Goal: Task Accomplishment & Management: Use online tool/utility

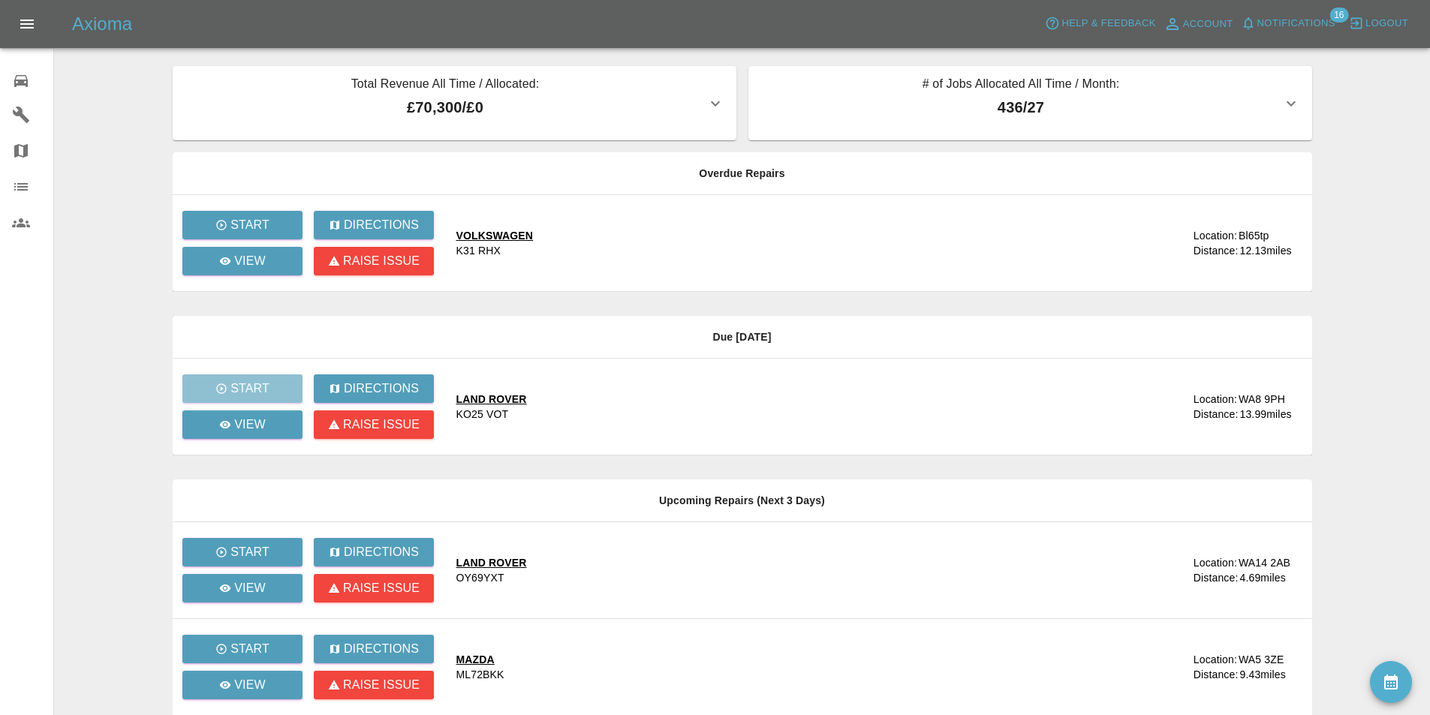
click at [11, 85] on link "0 Repair home" at bounding box center [26, 79] width 53 height 36
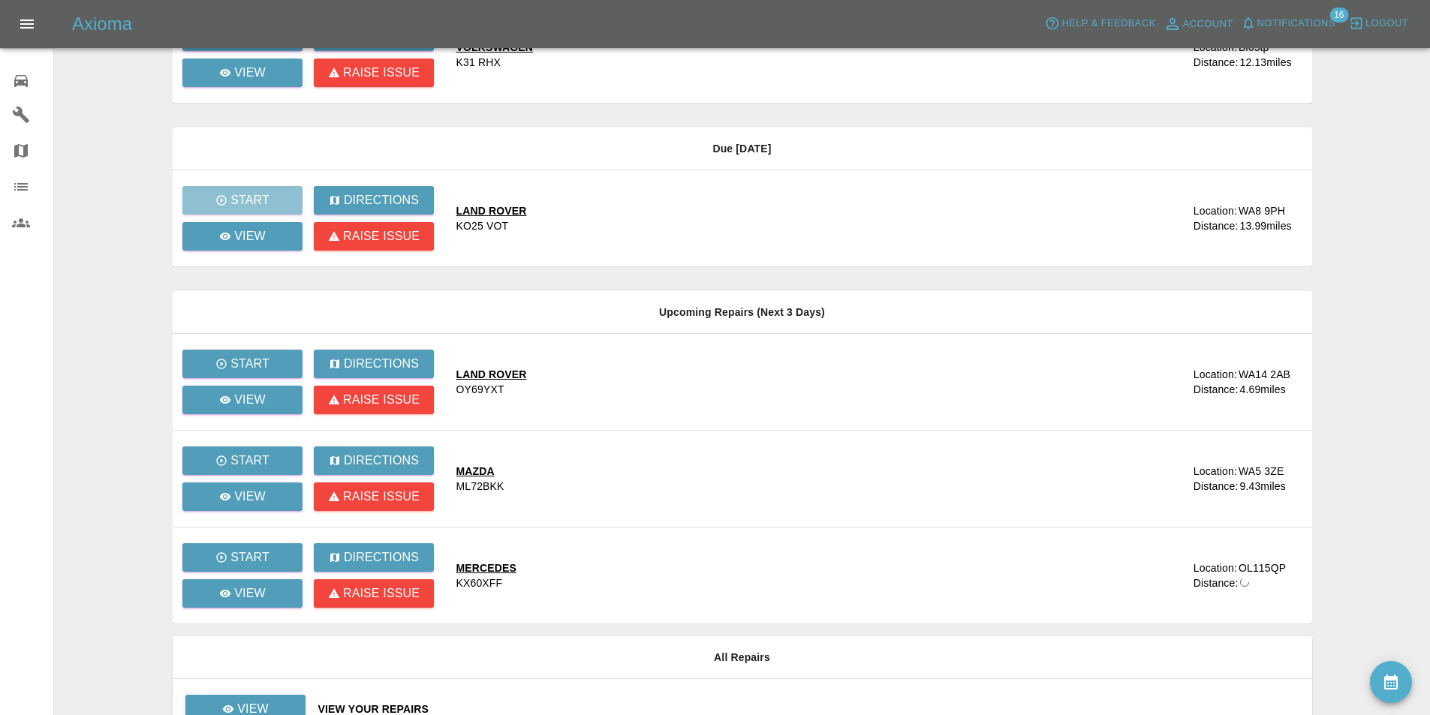
scroll to position [273, 0]
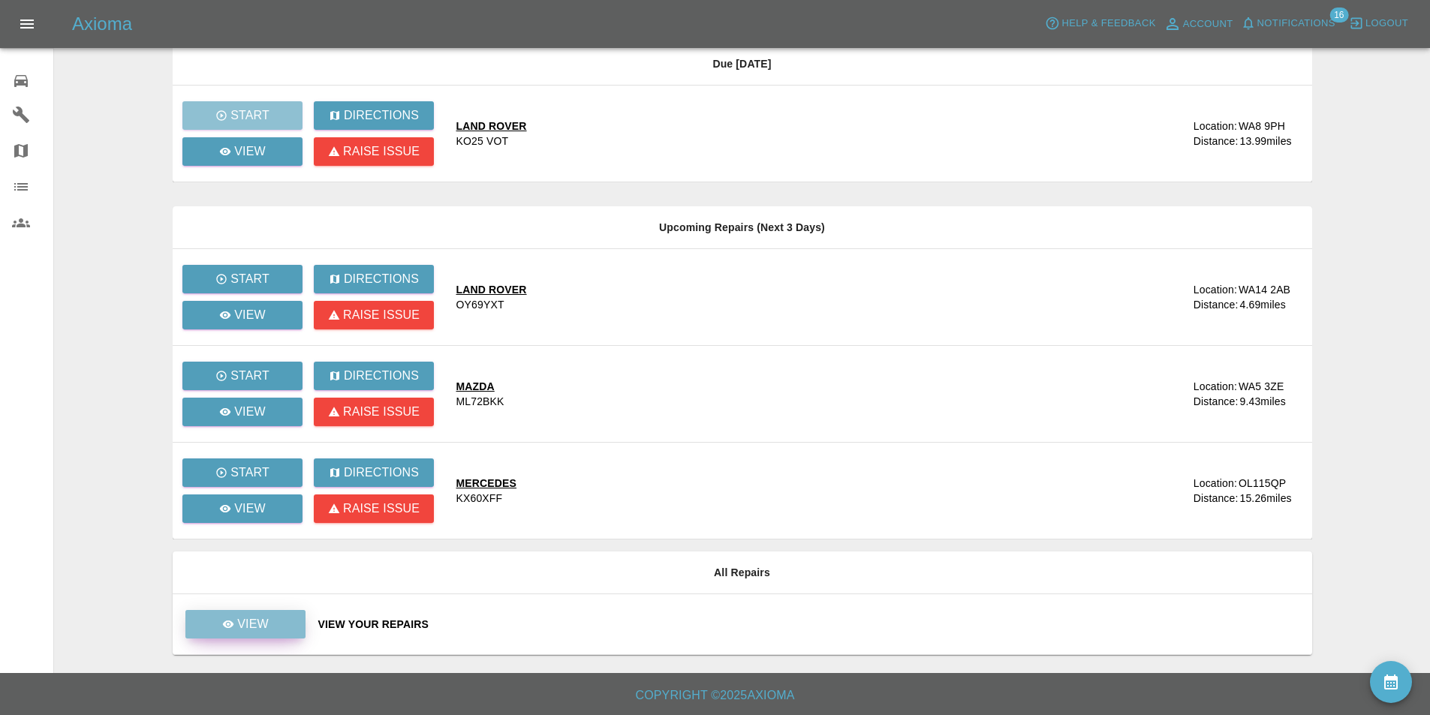
click at [296, 635] on link "View" at bounding box center [245, 624] width 120 height 29
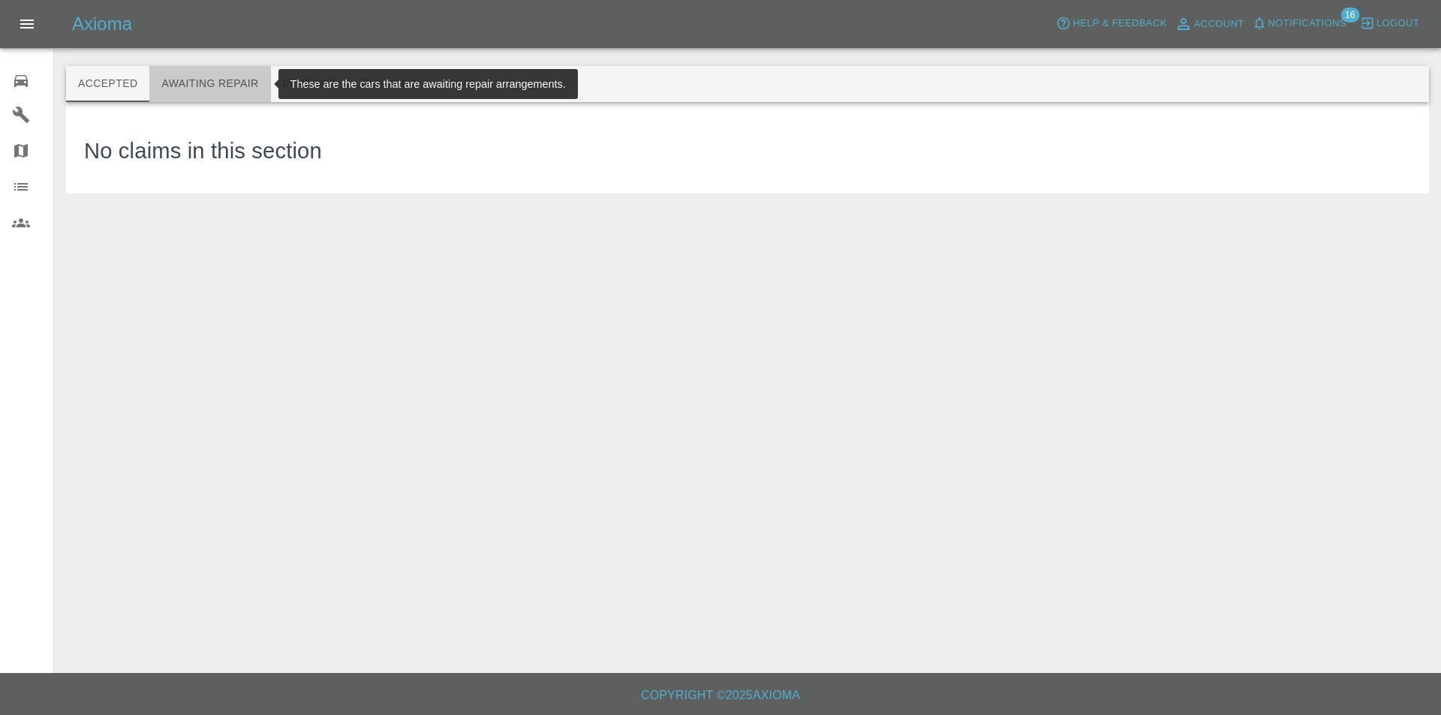
click at [231, 80] on button "Awaiting Repair" at bounding box center [209, 84] width 121 height 36
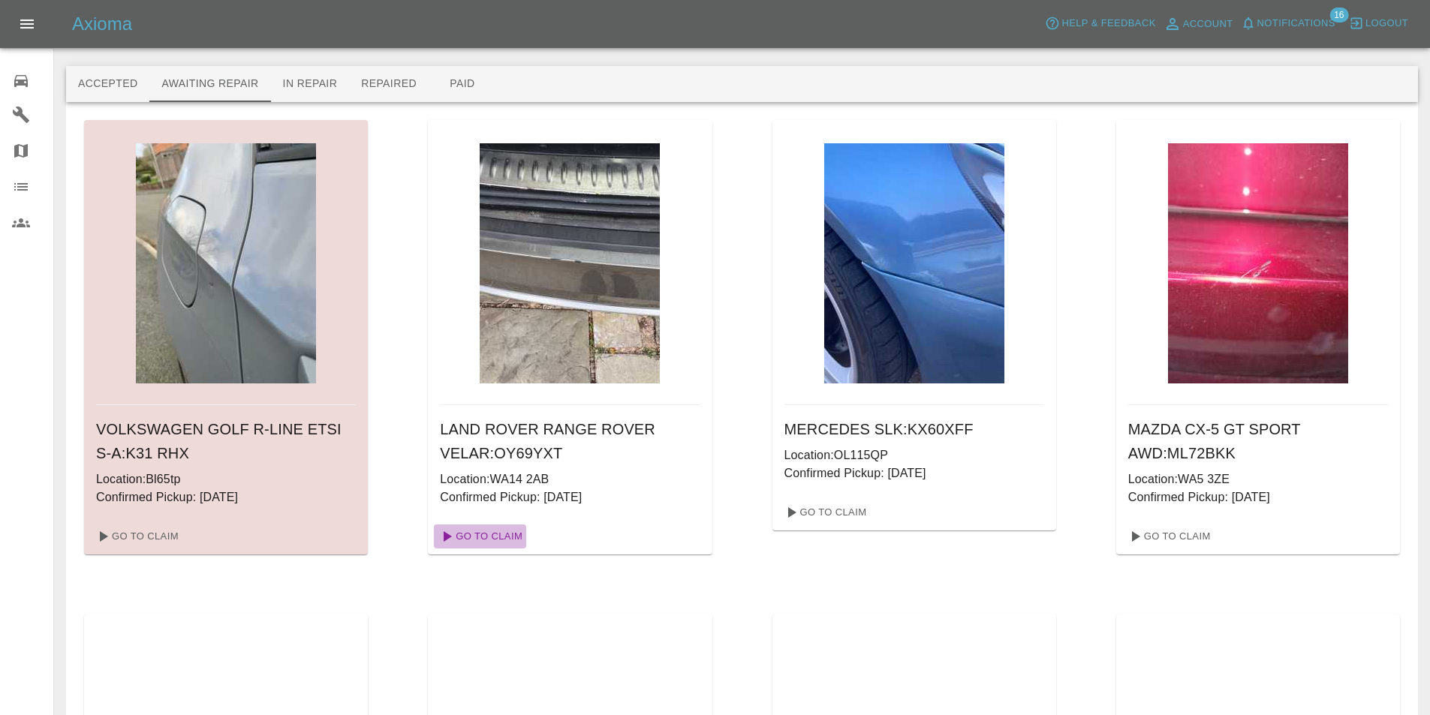
click at [495, 536] on link "Go To Claim" at bounding box center [480, 537] width 92 height 24
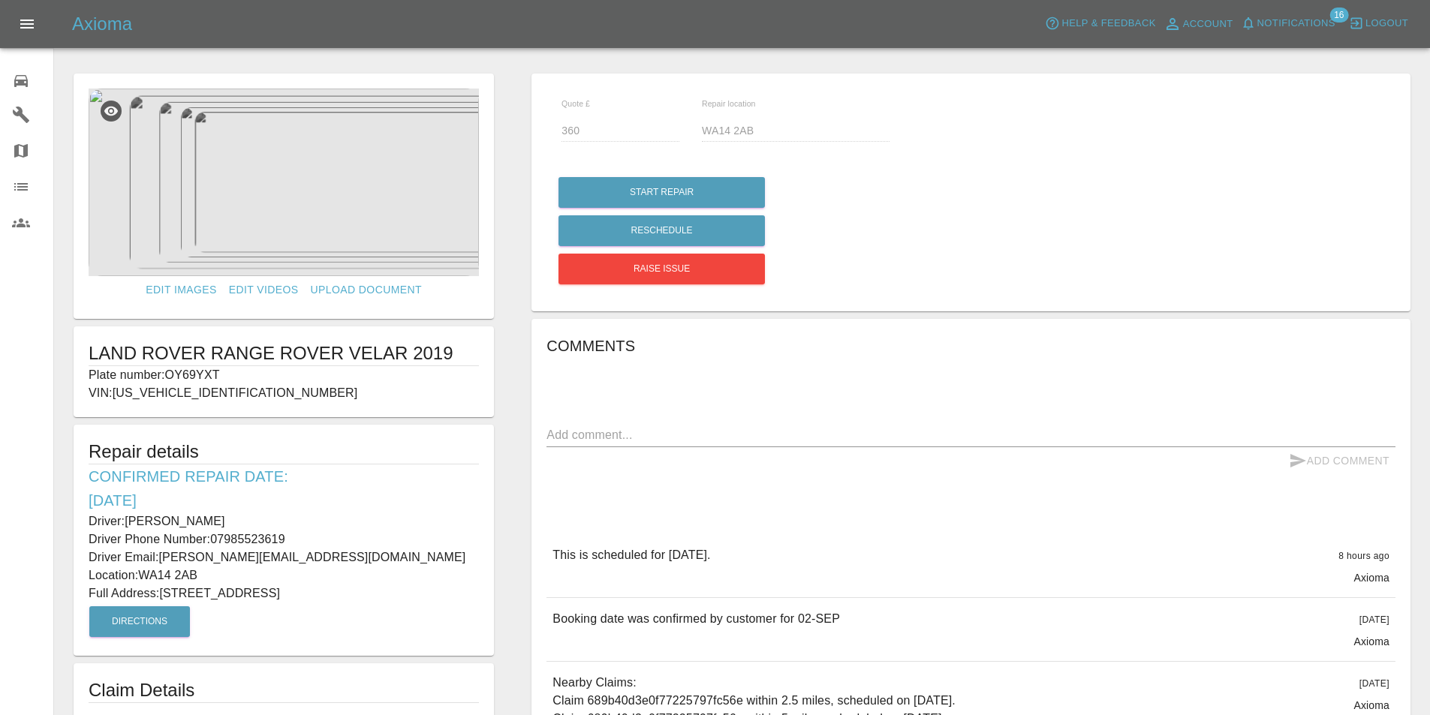
drag, startPoint x: 377, startPoint y: 593, endPoint x: 164, endPoint y: 602, distance: 213.3
click at [164, 602] on div "Repair details Confirmed Repair Date: [DATE] Driver: [PERSON_NAME] Driver Phone…" at bounding box center [284, 540] width 420 height 231
copy p "[STREET_ADDRESS]"
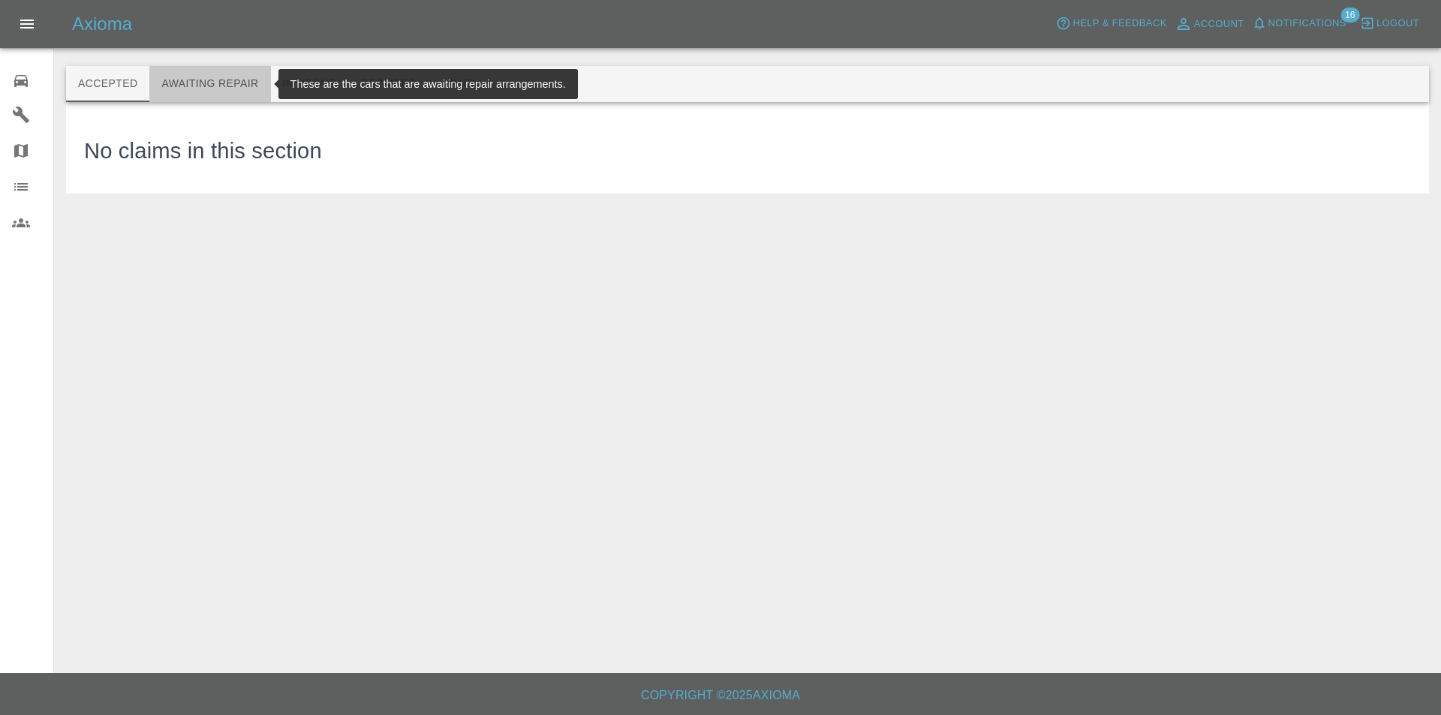
click at [206, 83] on button "Awaiting Repair" at bounding box center [209, 84] width 121 height 36
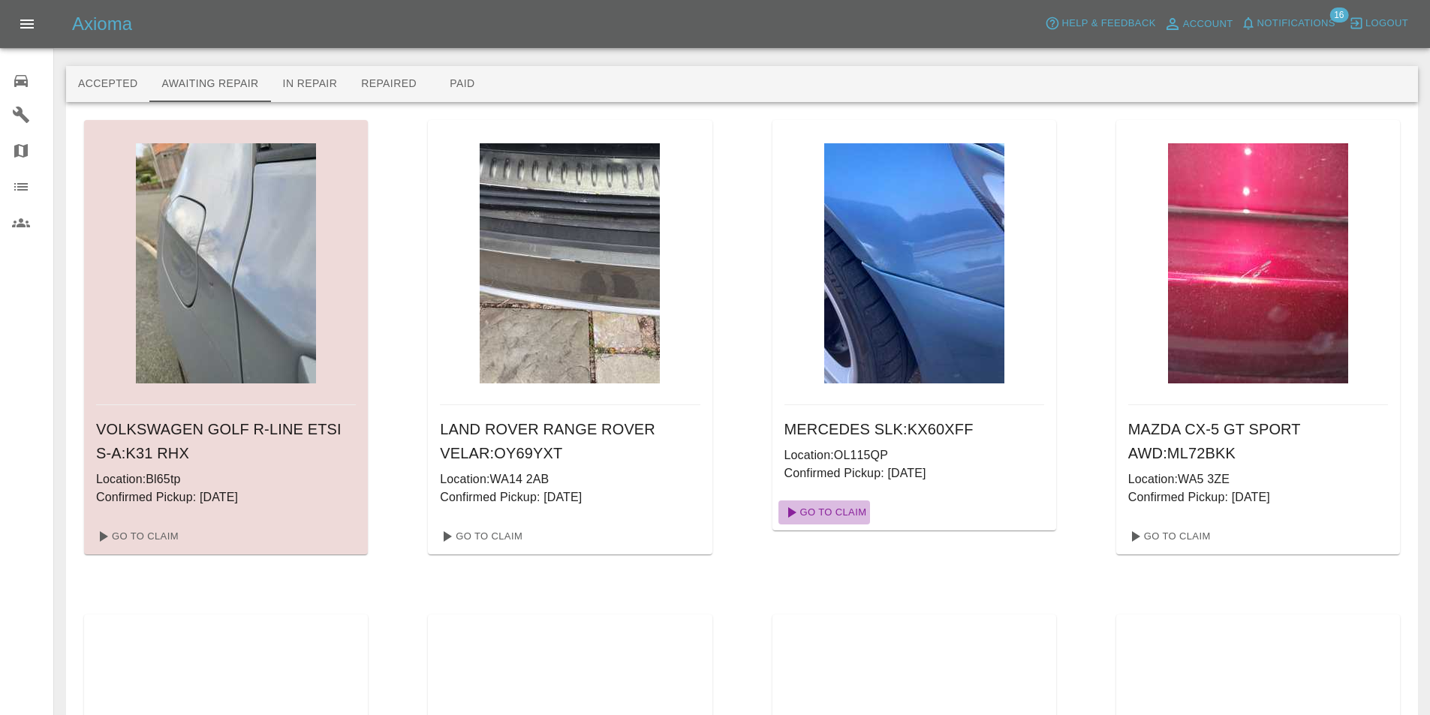
click at [838, 513] on link "Go To Claim" at bounding box center [824, 513] width 92 height 24
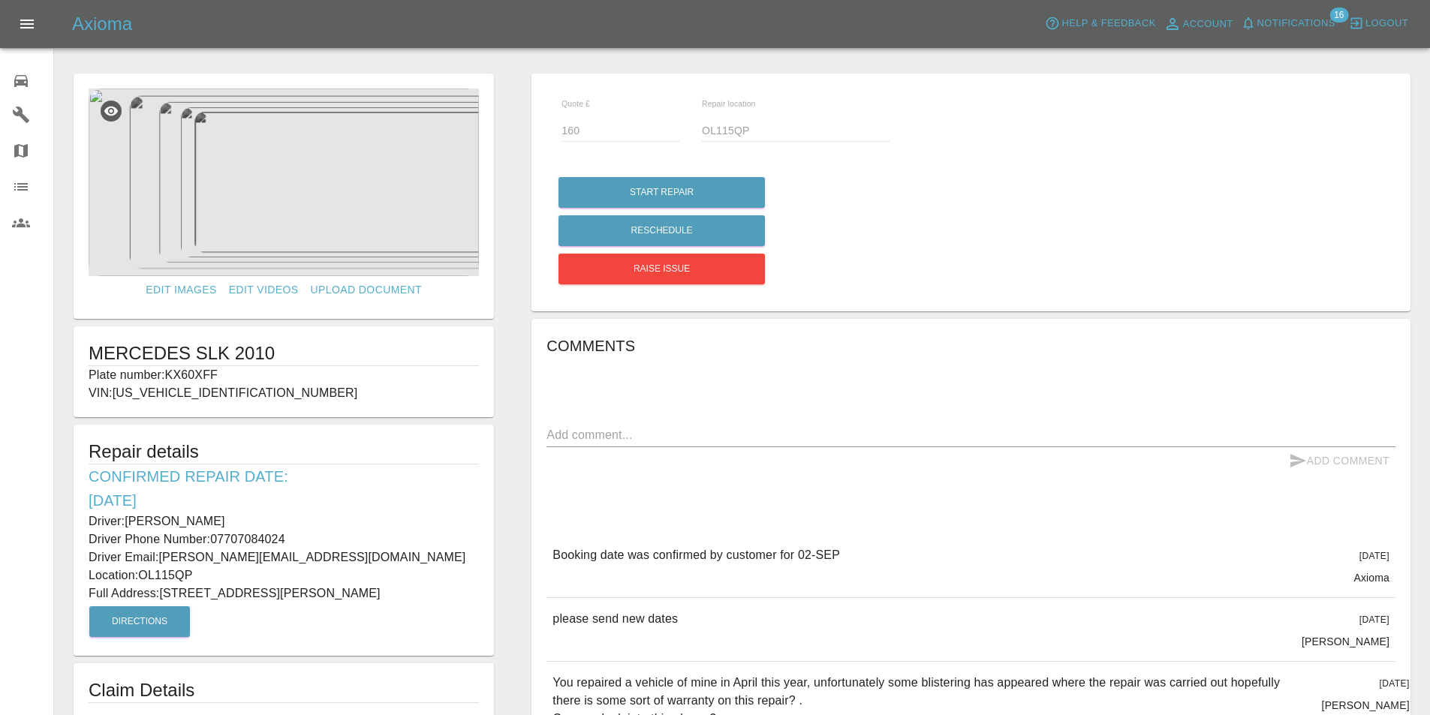
drag, startPoint x: 370, startPoint y: 594, endPoint x: 165, endPoint y: 600, distance: 205.0
click at [165, 600] on p "Full Address: [STREET_ADDRESS][PERSON_NAME]" at bounding box center [284, 594] width 390 height 18
copy p "[STREET_ADDRESS][PERSON_NAME]"
click at [334, 542] on p "Driver Phone Number: [PHONE_NUMBER]" at bounding box center [284, 540] width 390 height 18
drag, startPoint x: 290, startPoint y: 533, endPoint x: 64, endPoint y: 528, distance: 226.7
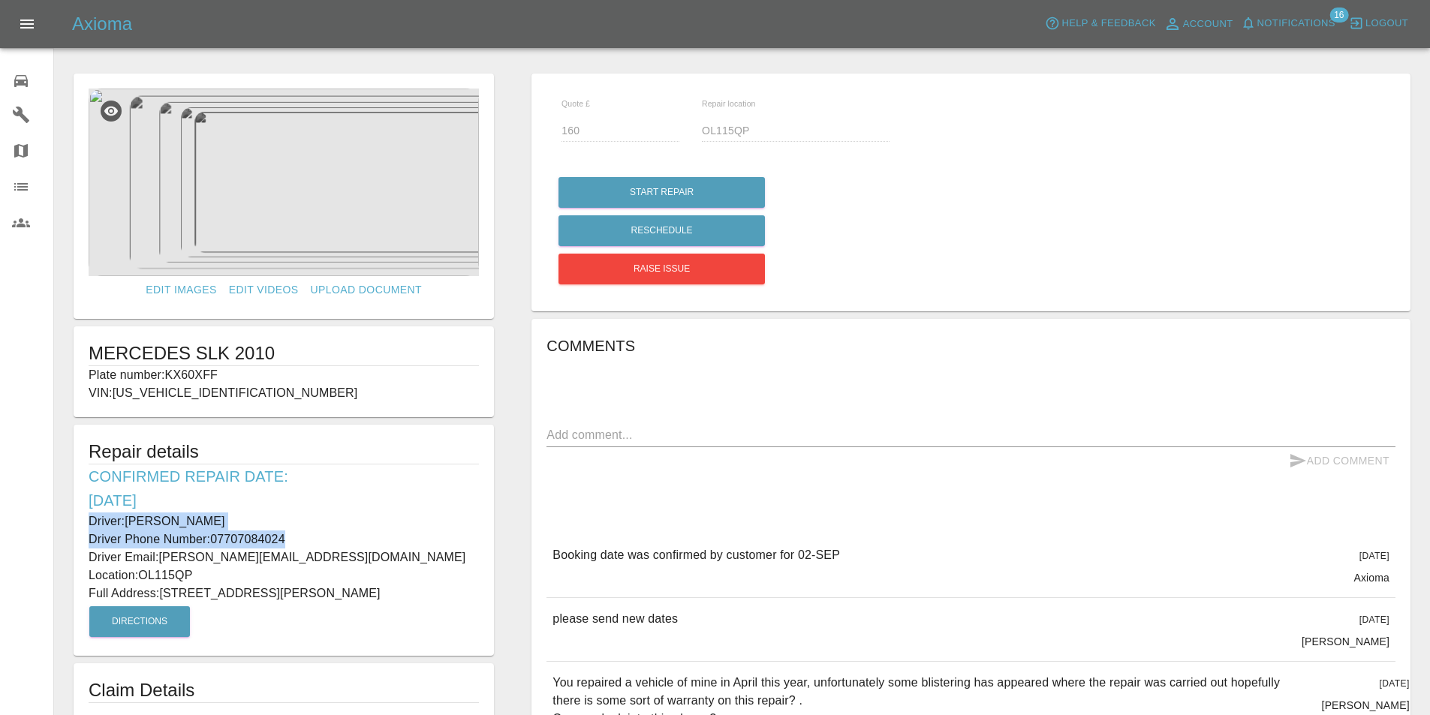
click at [64, 528] on div "Edit Images Edit Videos Upload Document MERCEDES SLK 2010 Plate number: KX60XFF…" at bounding box center [284, 552] width 458 height 973
copy div "Driver: [PERSON_NAME] Driver Phone Number: [PHONE_NUMBER]"
click at [376, 595] on p "Full Address: [STREET_ADDRESS][PERSON_NAME]" at bounding box center [284, 594] width 390 height 18
drag, startPoint x: 193, startPoint y: 574, endPoint x: 146, endPoint y: 578, distance: 47.4
click at [146, 578] on p "Location: OL115QP" at bounding box center [284, 576] width 390 height 18
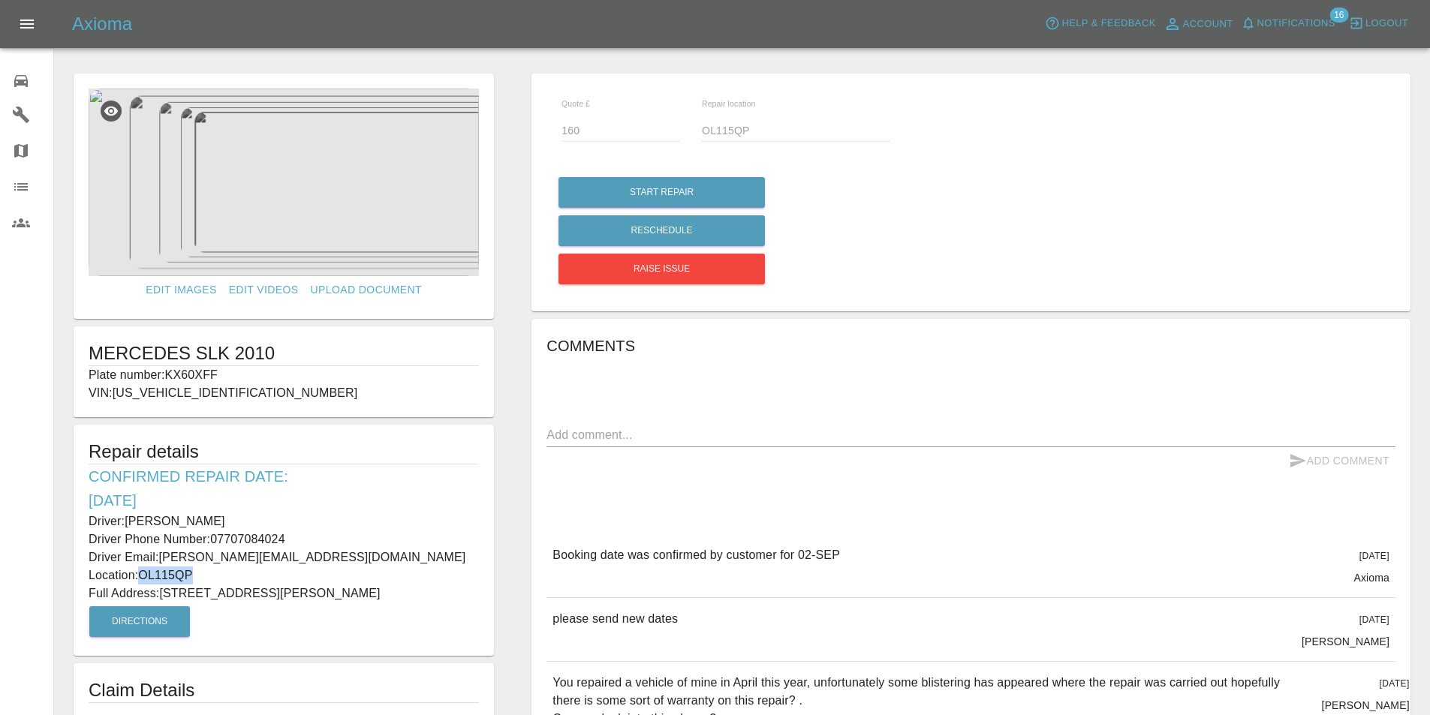
copy p "OL115QP"
drag, startPoint x: 364, startPoint y: 593, endPoint x: 161, endPoint y: 596, distance: 202.7
click at [161, 596] on p "Full Address: [STREET_ADDRESS][PERSON_NAME]" at bounding box center [284, 594] width 390 height 18
copy p "[STREET_ADDRESS][PERSON_NAME]"
drag, startPoint x: 224, startPoint y: 373, endPoint x: 84, endPoint y: 365, distance: 140.6
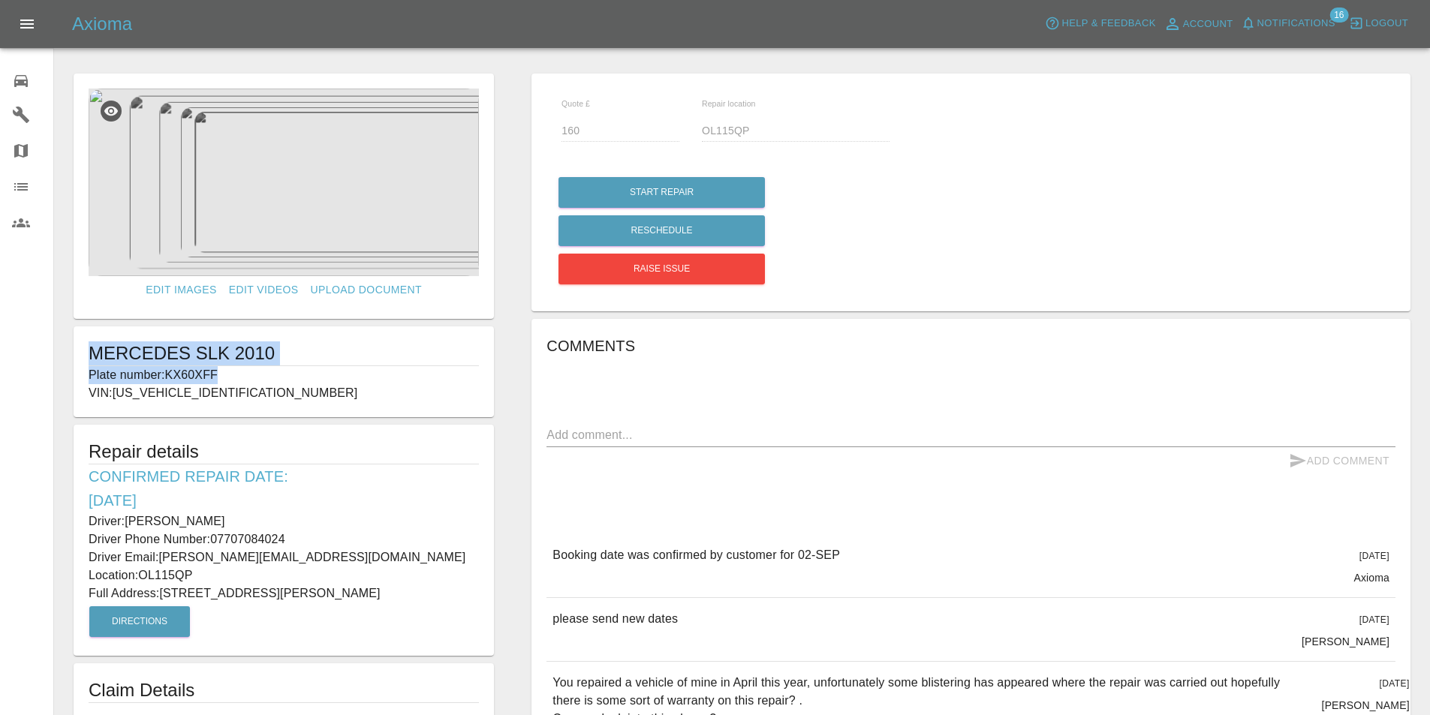
click at [84, 365] on div "MERCEDES SLK 2010 Plate number: KX60XFF VIN: [US_VEHICLE_IDENTIFICATION_NUMBER]" at bounding box center [284, 371] width 420 height 91
copy div "MERCEDES SLK 2010 Plate number: KX60XFF"
click at [901, 489] on div "Comments x Add Comment Booking date was confirmed by customer for 02-[DATE][DAT…" at bounding box center [970, 676] width 849 height 684
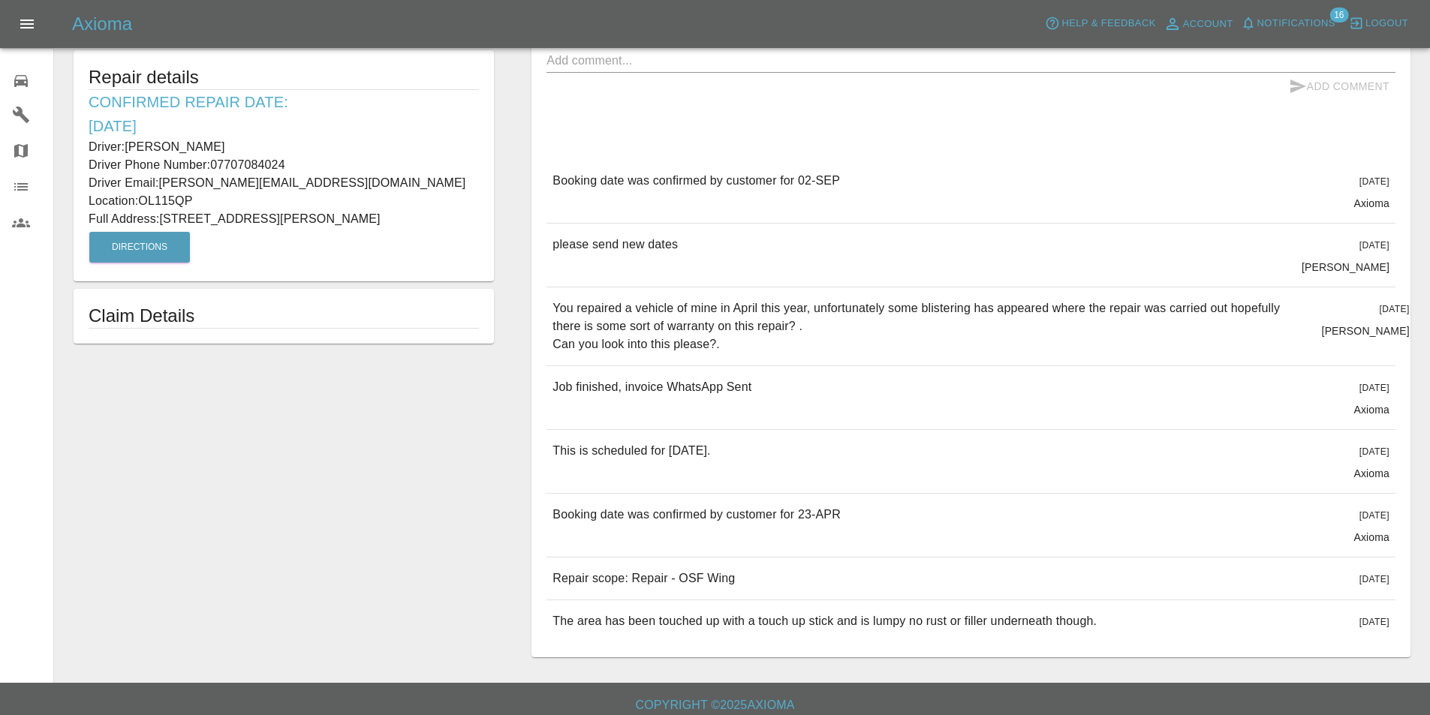
scroll to position [389, 0]
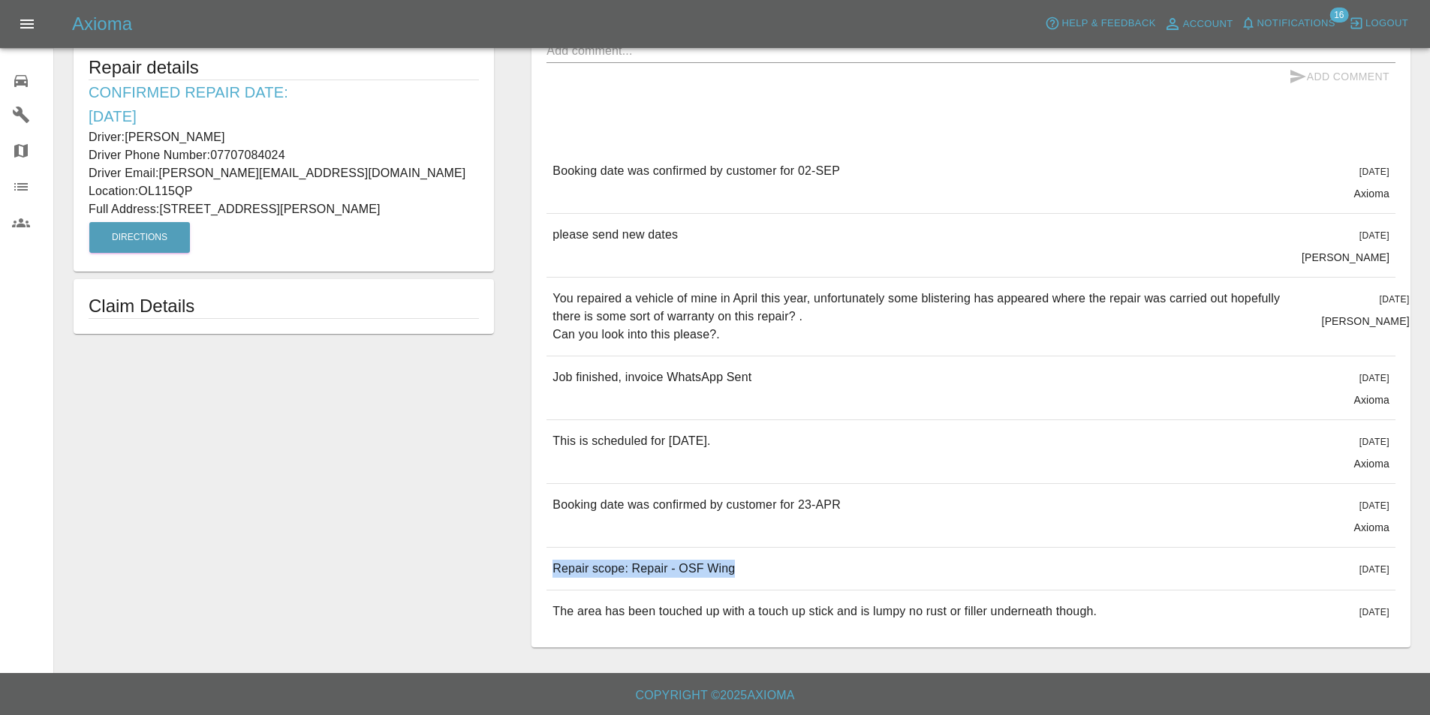
drag, startPoint x: 740, startPoint y: 567, endPoint x: 554, endPoint y: 571, distance: 186.2
click at [554, 571] on div "Repair scope: Repair - OSF Wing [DATE]" at bounding box center [970, 569] width 849 height 42
copy p "Repair scope: Repair - OSF Wing"
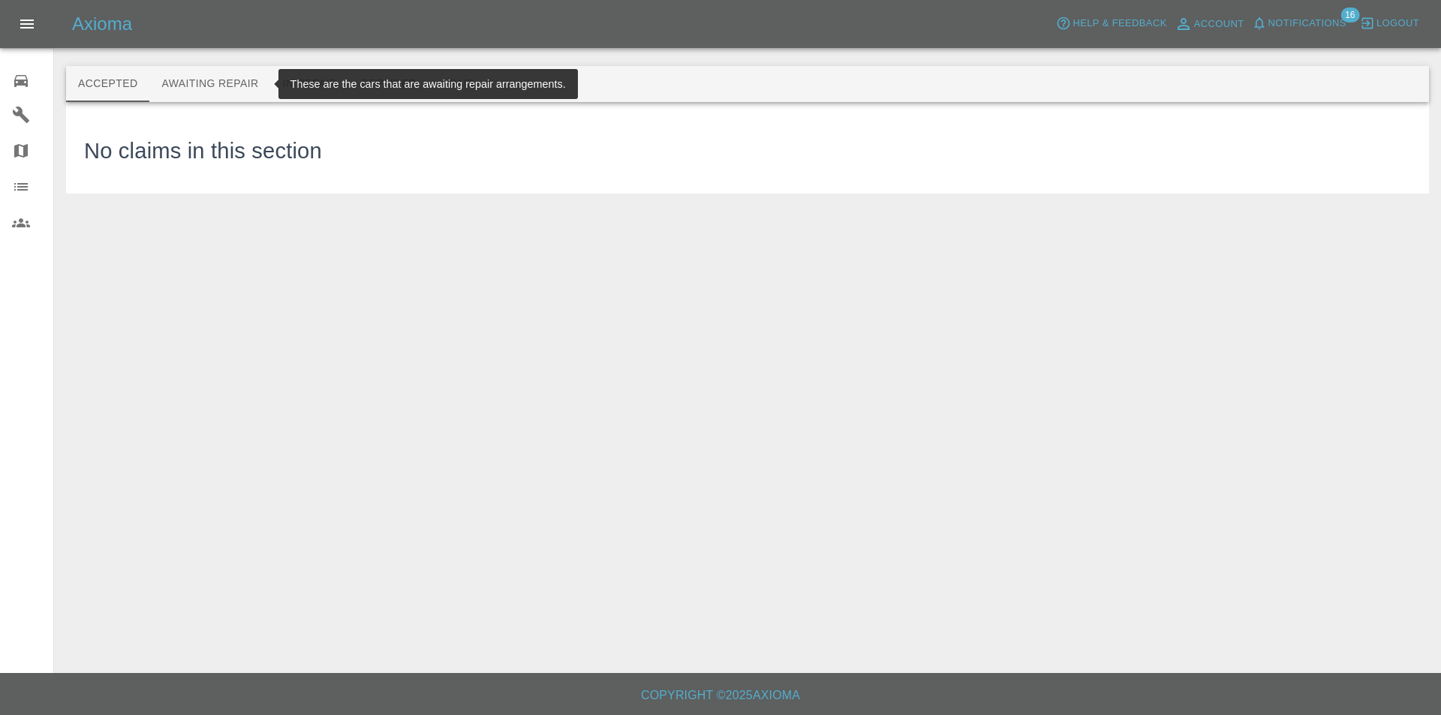
click at [191, 77] on button "Awaiting Repair" at bounding box center [209, 84] width 121 height 36
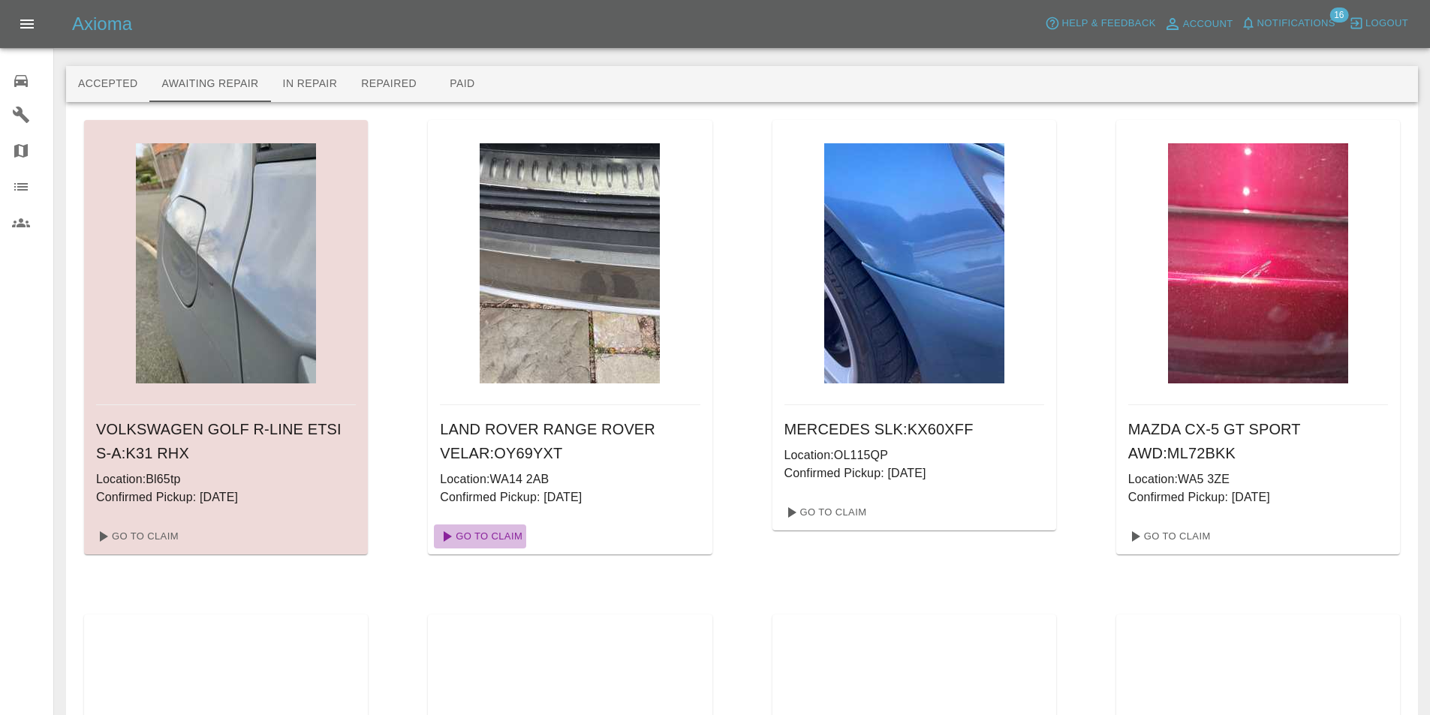
click at [510, 538] on link "Go To Claim" at bounding box center [480, 537] width 92 height 24
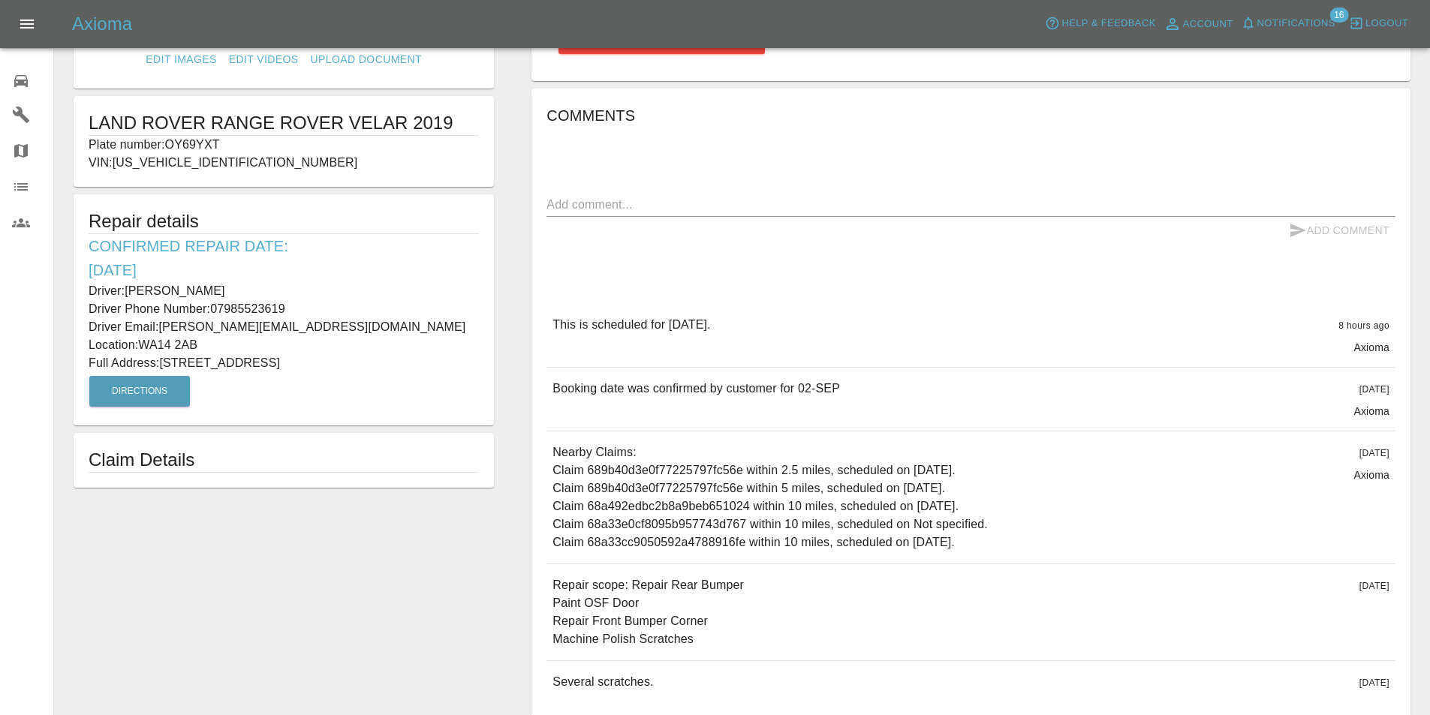
scroll to position [228, 0]
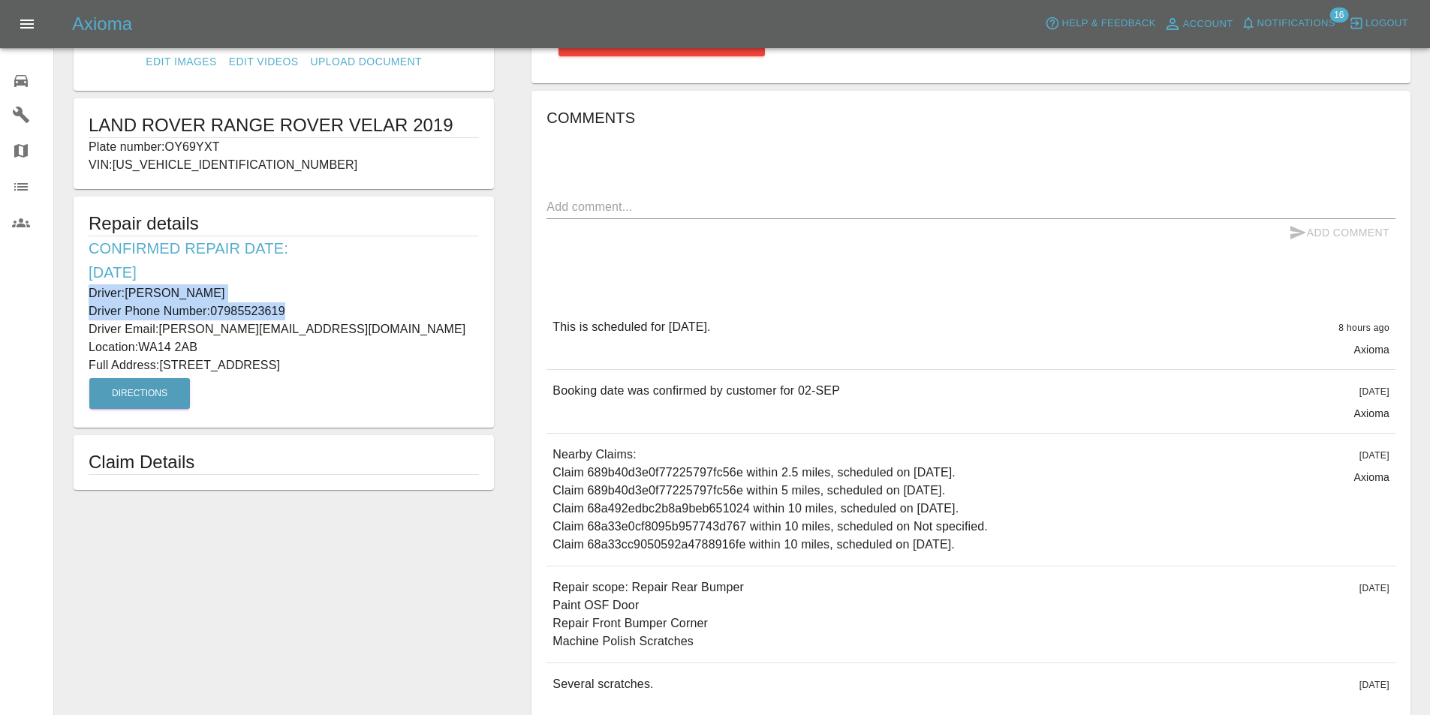
drag, startPoint x: 292, startPoint y: 311, endPoint x: 73, endPoint y: 297, distance: 219.6
click at [73, 297] on form "Edit Images Edit Videos Upload Document LAND ROVER RANGE ROVER VELAR 2019 Plate…" at bounding box center [283, 167] width 435 height 645
copy div "Driver: [PERSON_NAME] Driver Phone Number: [PHONE_NUMBER]"
click at [261, 344] on p "Location: WA14 2AB" at bounding box center [284, 347] width 390 height 18
drag, startPoint x: 199, startPoint y: 343, endPoint x: 146, endPoint y: 354, distance: 54.5
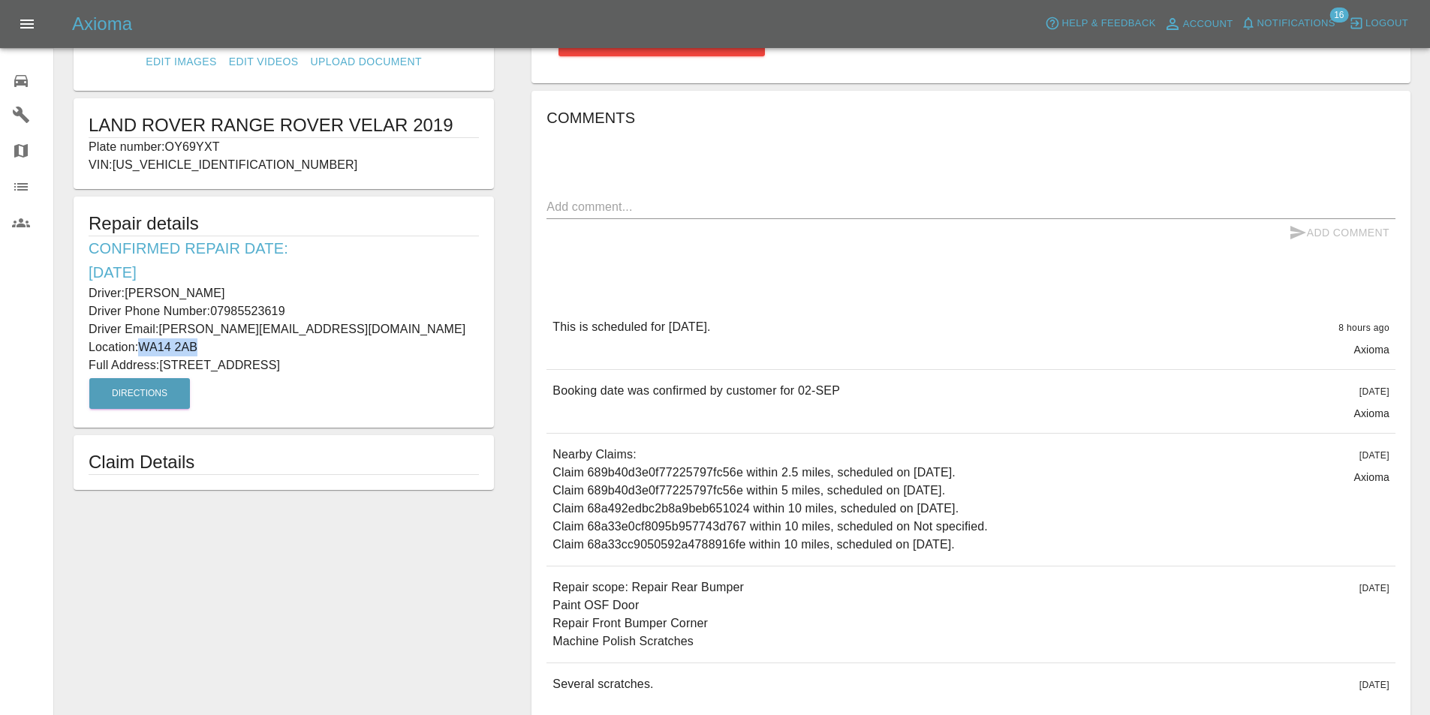
click at [146, 354] on p "Location: WA14 2AB" at bounding box center [284, 347] width 390 height 18
copy p "WA14 2AB"
drag, startPoint x: 375, startPoint y: 366, endPoint x: 163, endPoint y: 373, distance: 211.8
click at [163, 373] on p "Full Address: [STREET_ADDRESS]" at bounding box center [284, 365] width 390 height 18
copy p "[STREET_ADDRESS]"
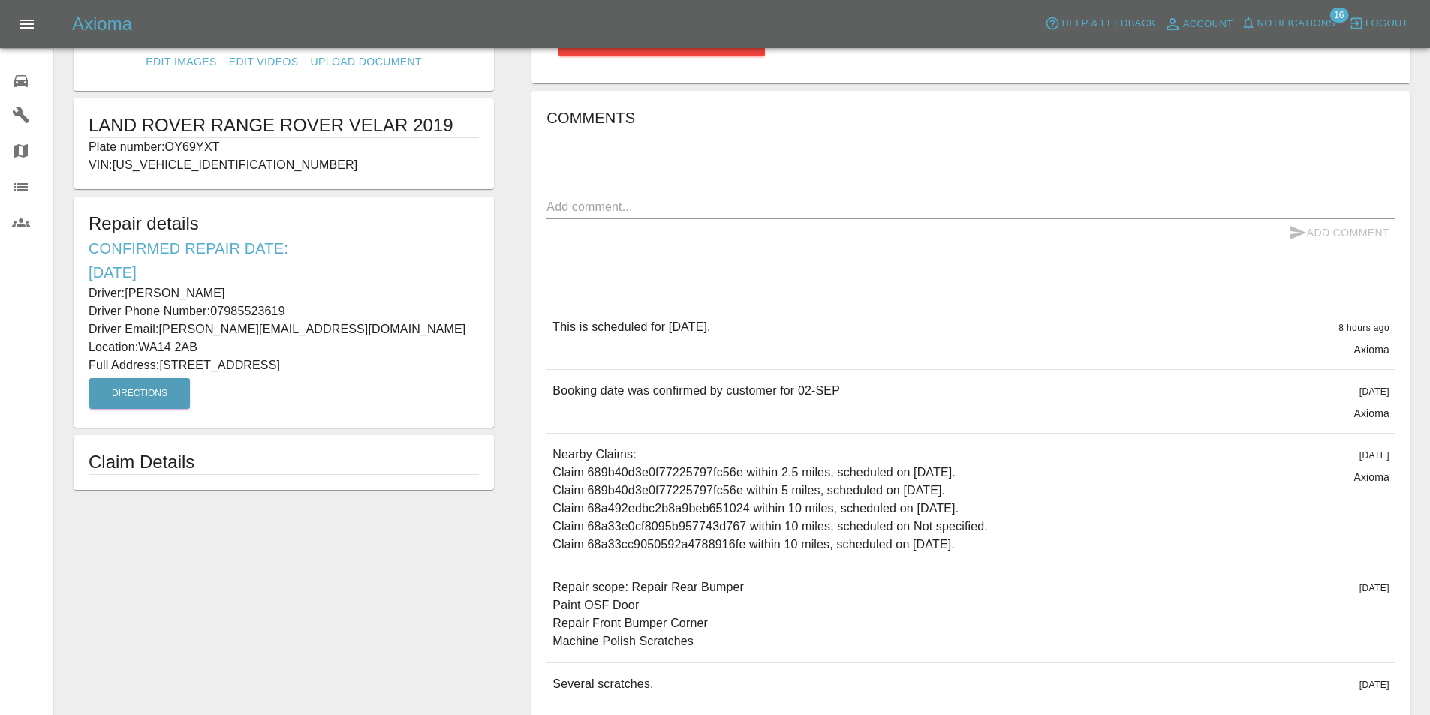
click at [411, 288] on p "Driver: [PERSON_NAME]" at bounding box center [284, 293] width 390 height 18
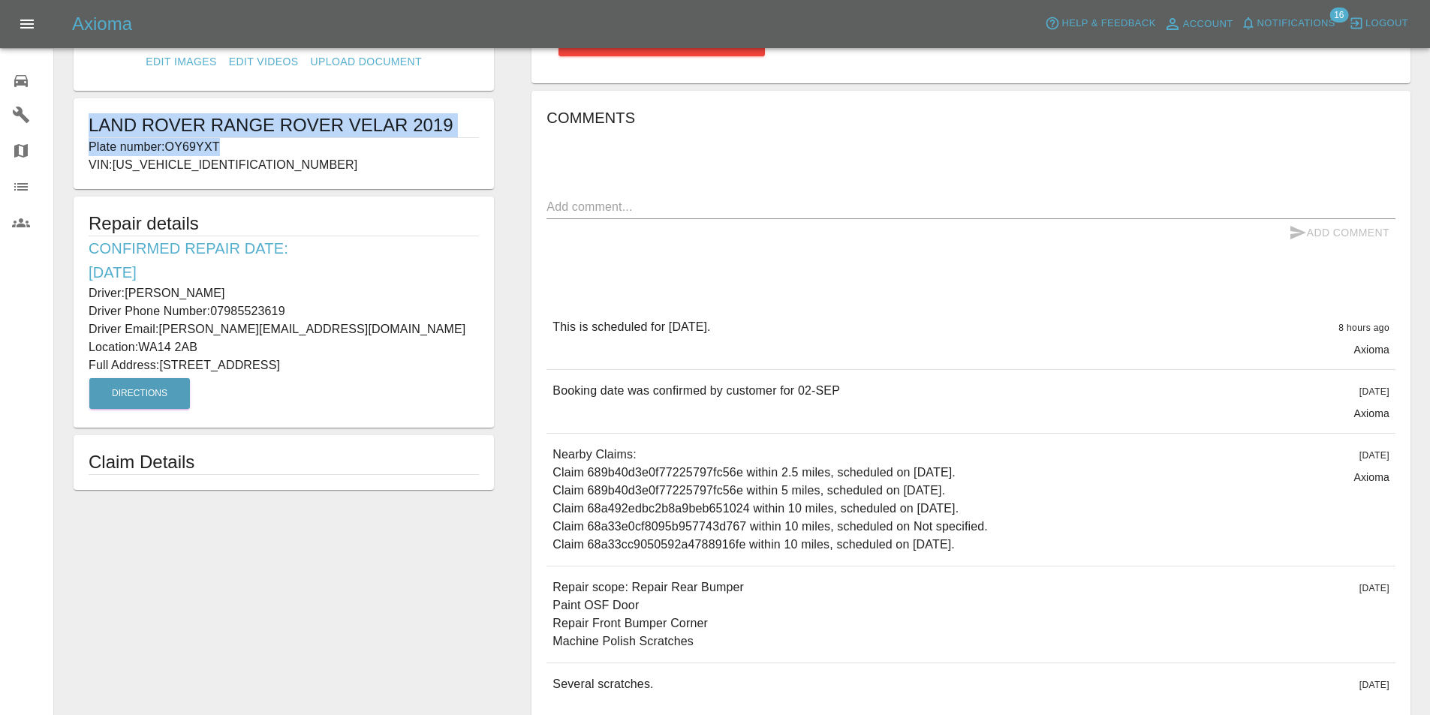
drag, startPoint x: 228, startPoint y: 146, endPoint x: 74, endPoint y: 132, distance: 154.5
click at [74, 132] on div "LAND ROVER RANGE ROVER VELAR 2019 Plate number: OY69YXT VIN: [US_VEHICLE_IDENTI…" at bounding box center [284, 143] width 420 height 91
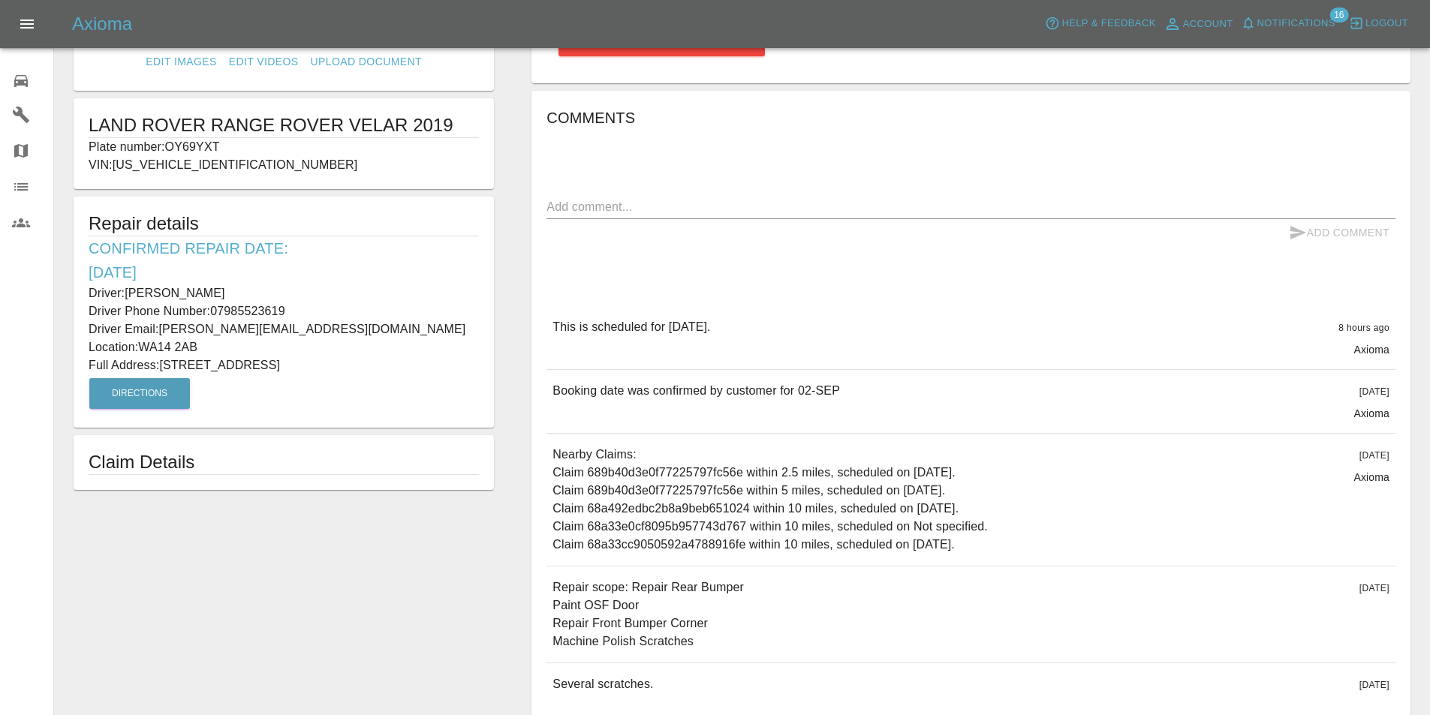
click at [380, 218] on h5 "Repair details" at bounding box center [284, 224] width 390 height 24
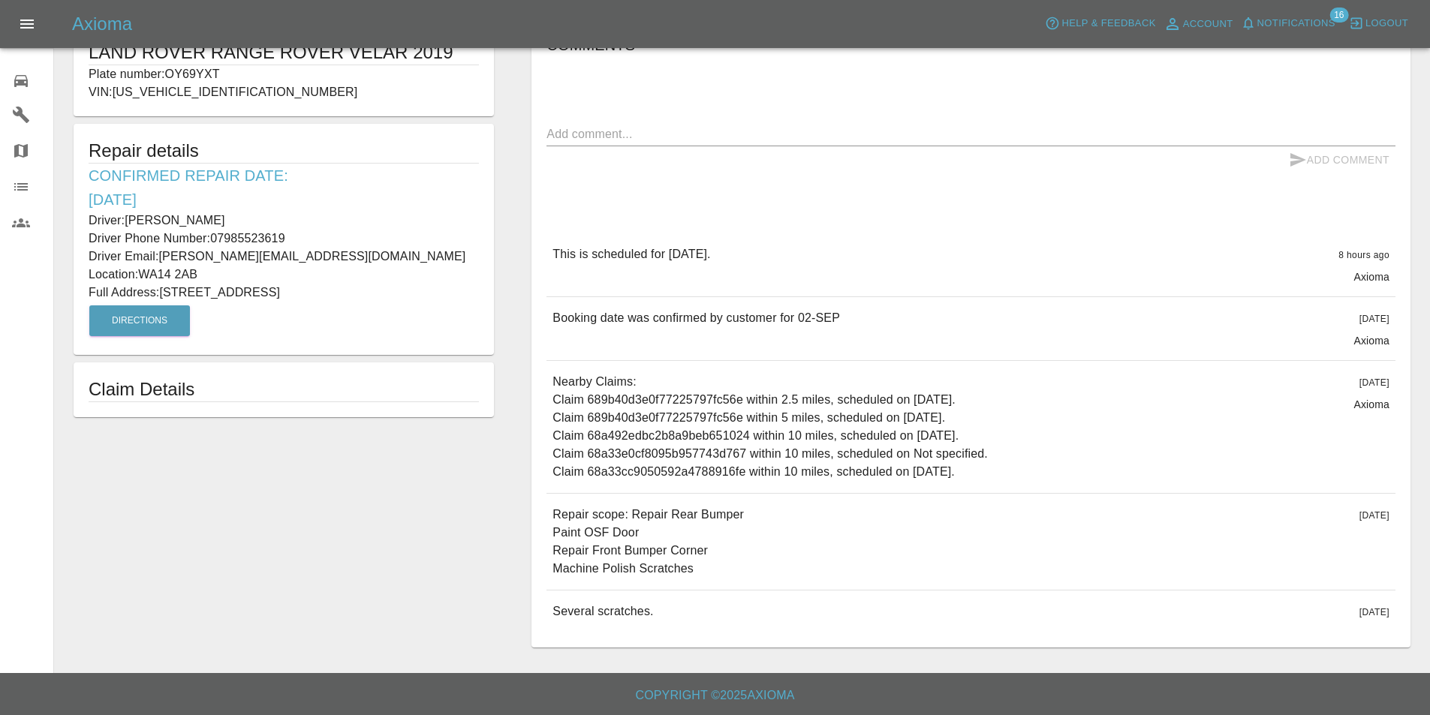
scroll to position [303, 0]
drag, startPoint x: 695, startPoint y: 569, endPoint x: 581, endPoint y: 549, distance: 115.9
click at [581, 549] on p "Repair scope: Repair Rear Bumper Paint OSF Door Repair Front Bumper Corner Mach…" at bounding box center [647, 542] width 191 height 72
click at [747, 547] on div "Repair scope: Repair Rear Bumper Paint OSF Door Repair Front Bumper Corner Mach…" at bounding box center [970, 542] width 849 height 96
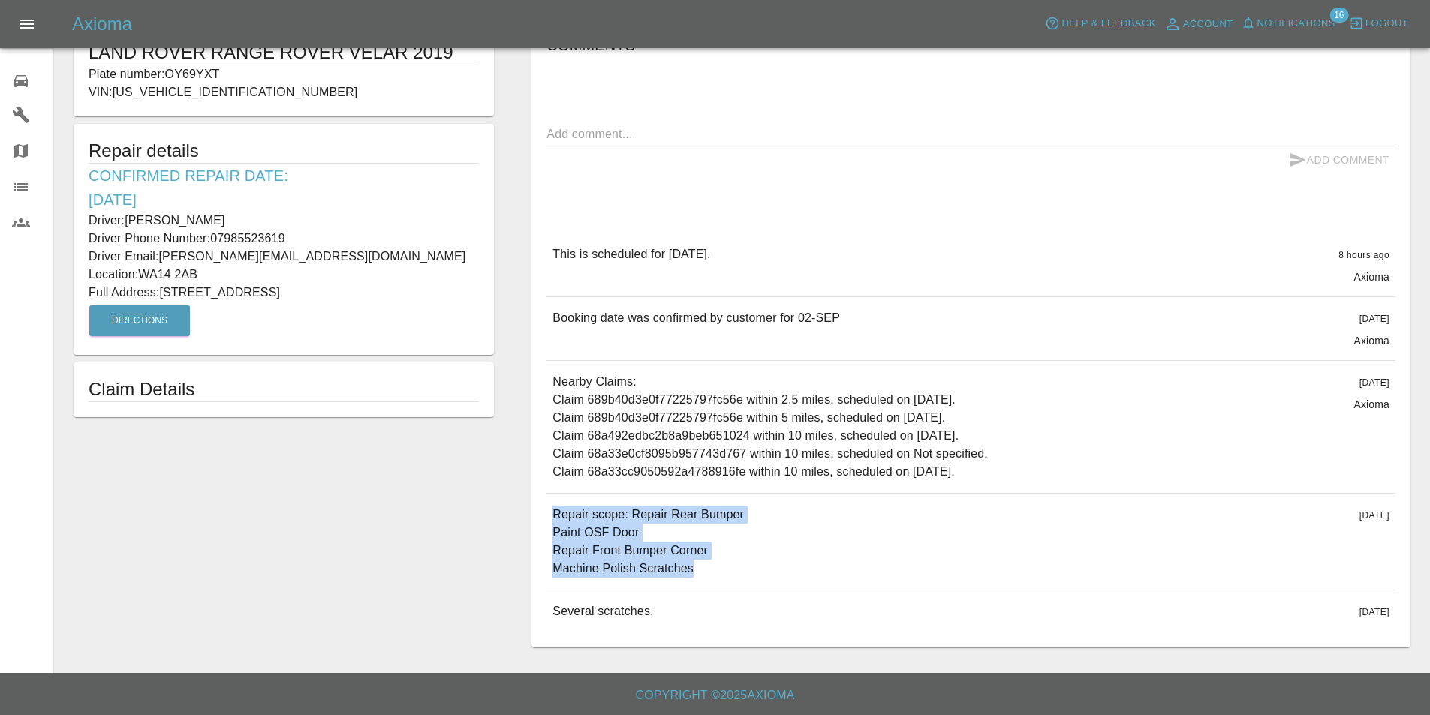
drag, startPoint x: 696, startPoint y: 567, endPoint x: 523, endPoint y: 516, distance: 180.2
click at [523, 516] on div "Quote £ 360 Repair location WA14 2AB Start Repair Reschedule Raise issue Commen…" at bounding box center [971, 210] width 916 height 890
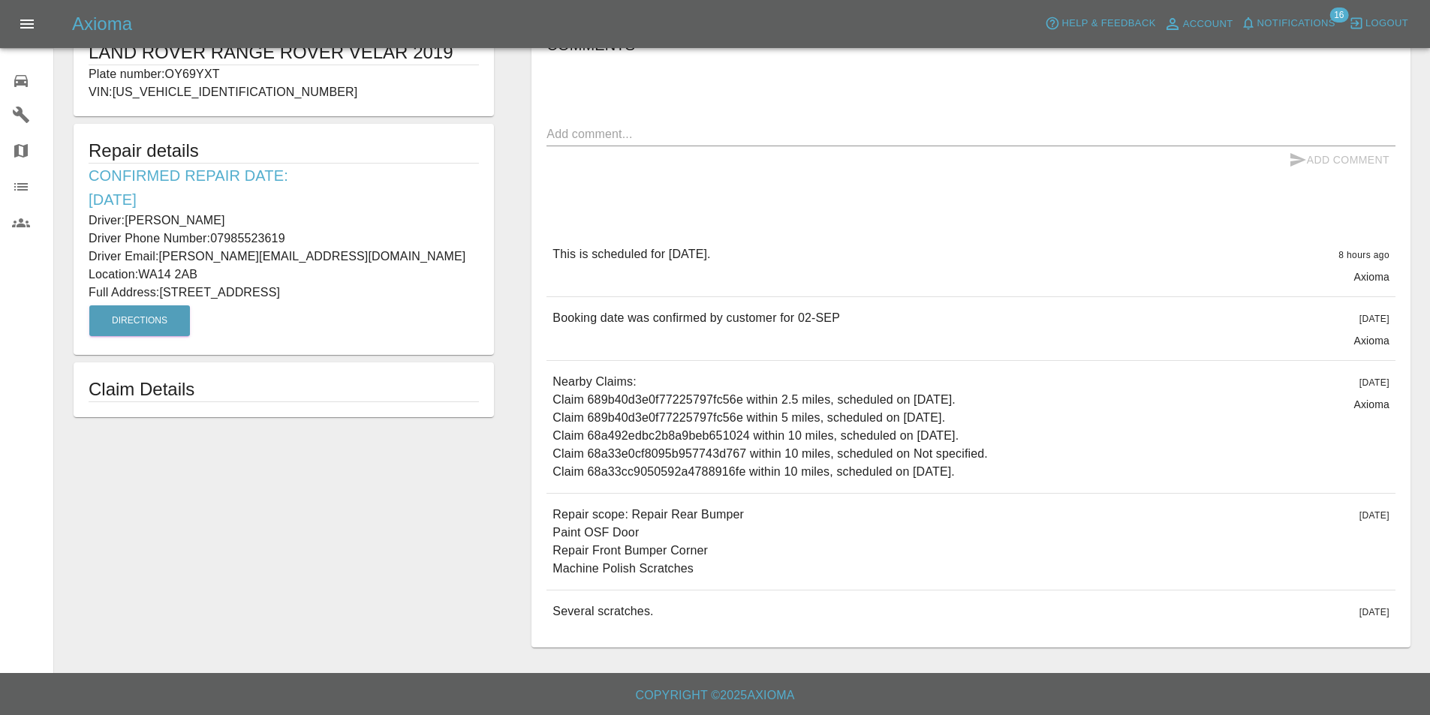
click at [896, 249] on div "This is scheduled for [DATE]. 8 hours ago Axioma" at bounding box center [970, 264] width 849 height 63
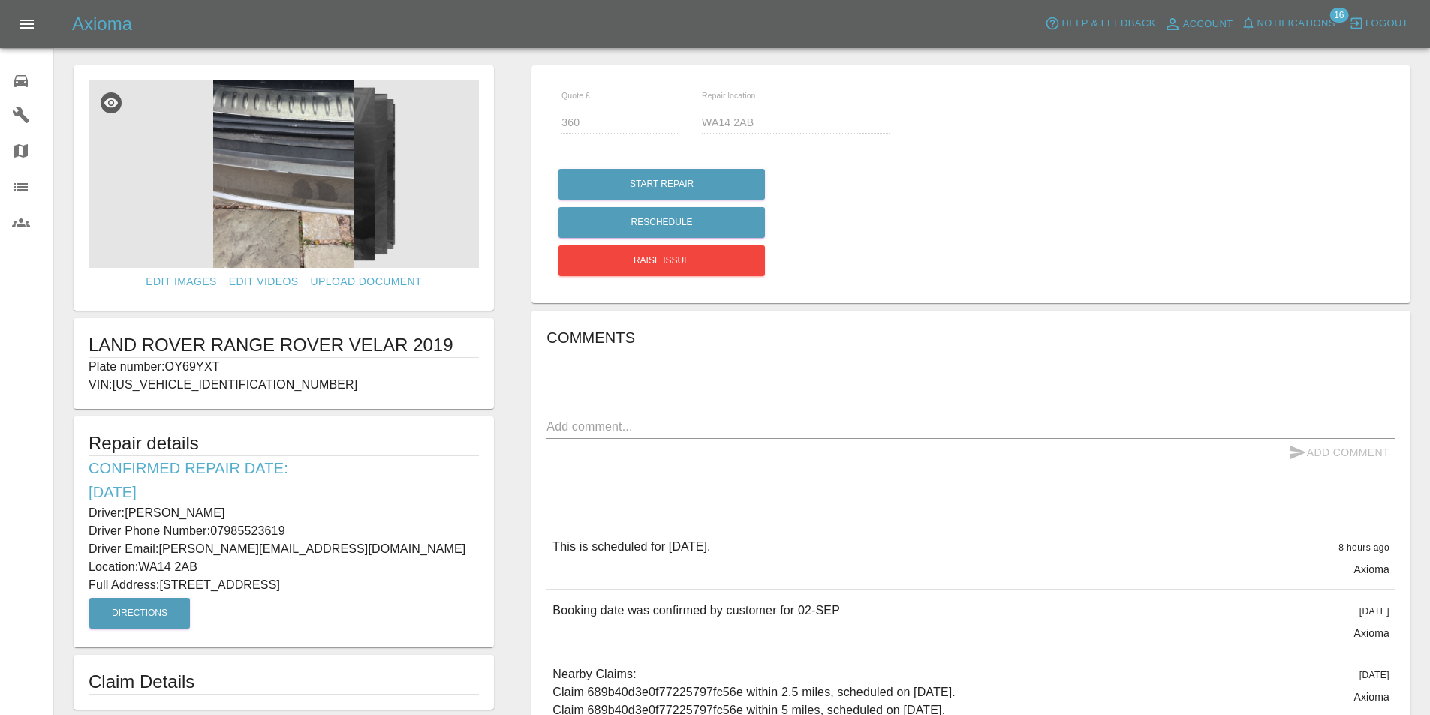
scroll to position [3, 0]
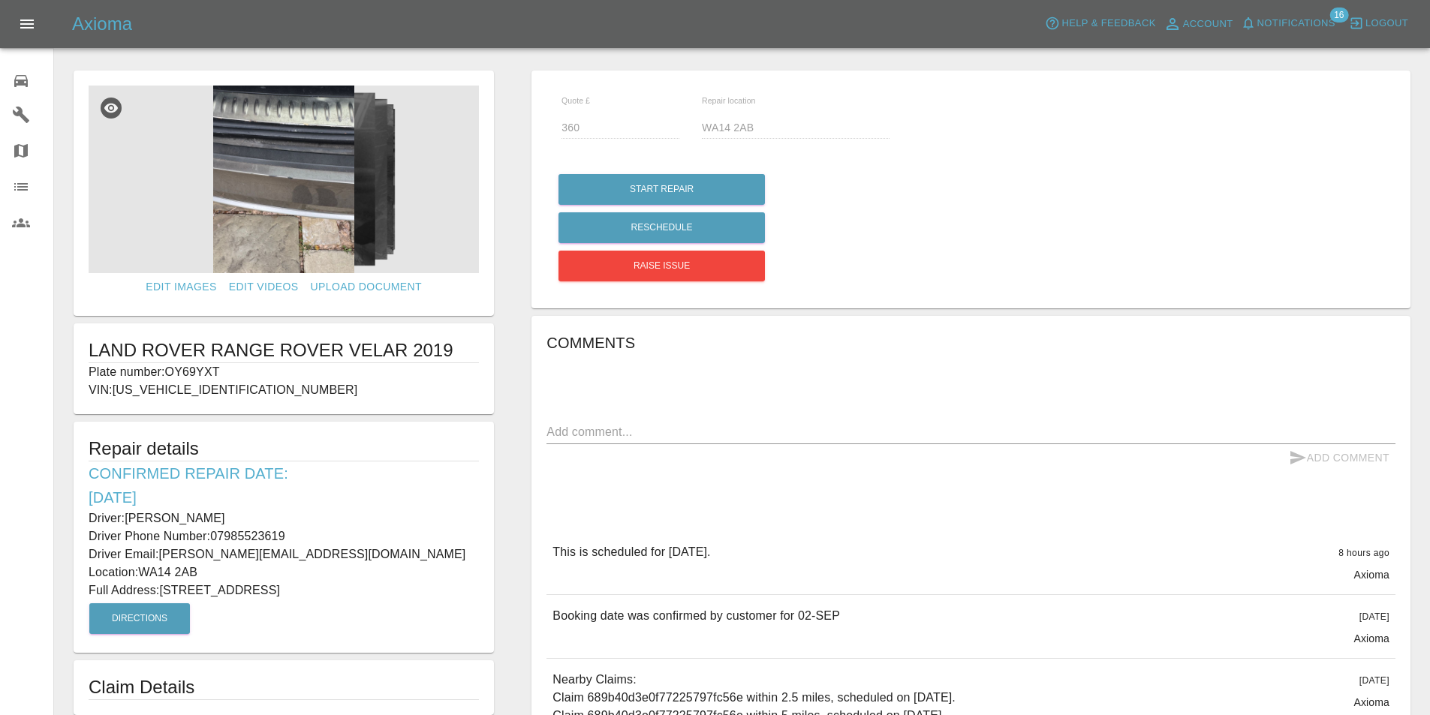
click at [335, 195] on img at bounding box center [284, 180] width 390 height 188
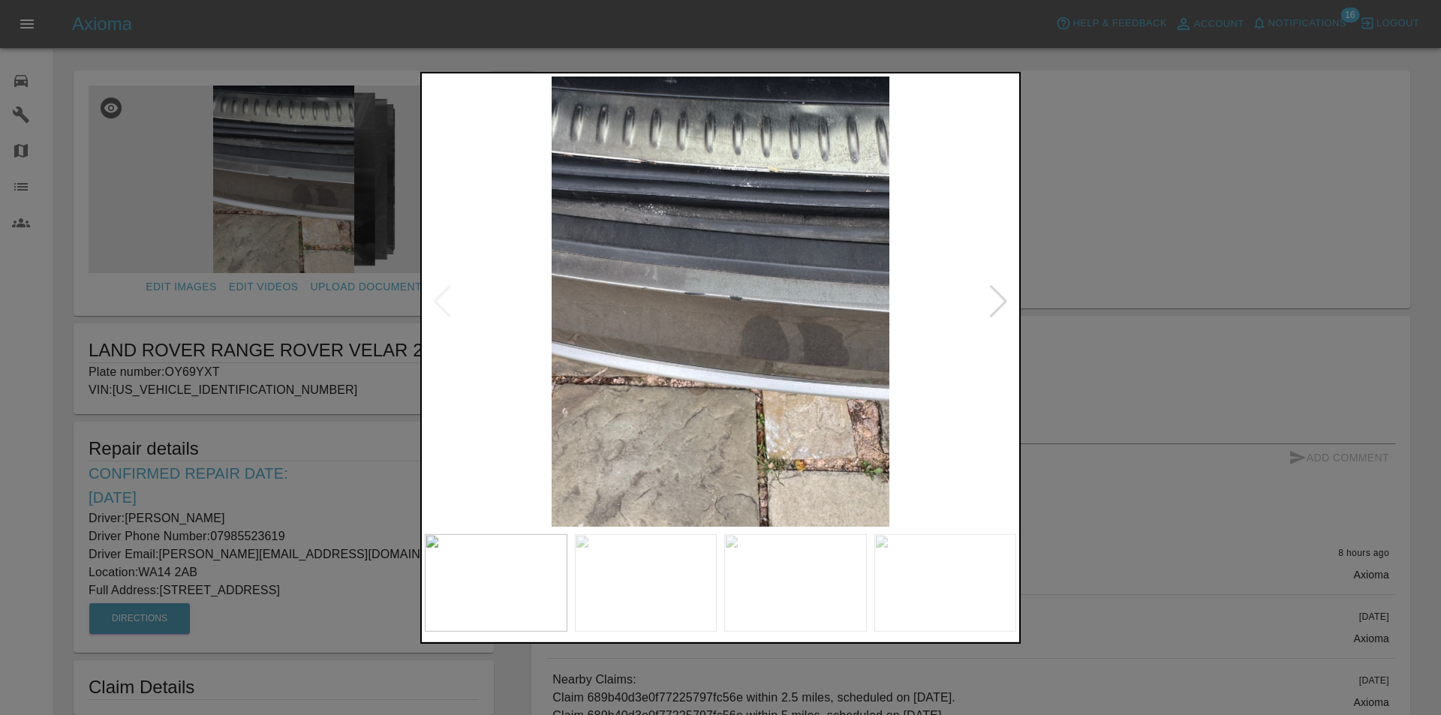
click at [996, 298] on div at bounding box center [998, 300] width 20 height 33
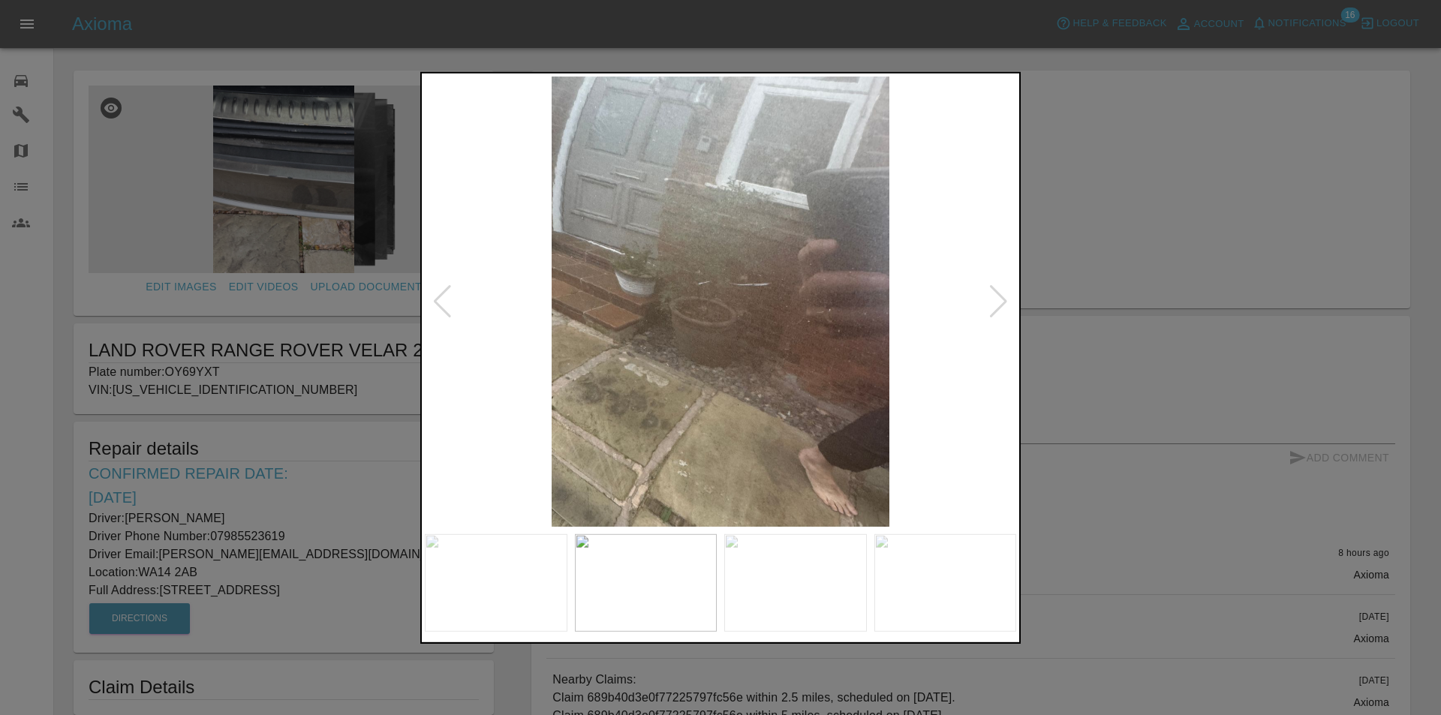
click at [996, 298] on div at bounding box center [998, 300] width 20 height 33
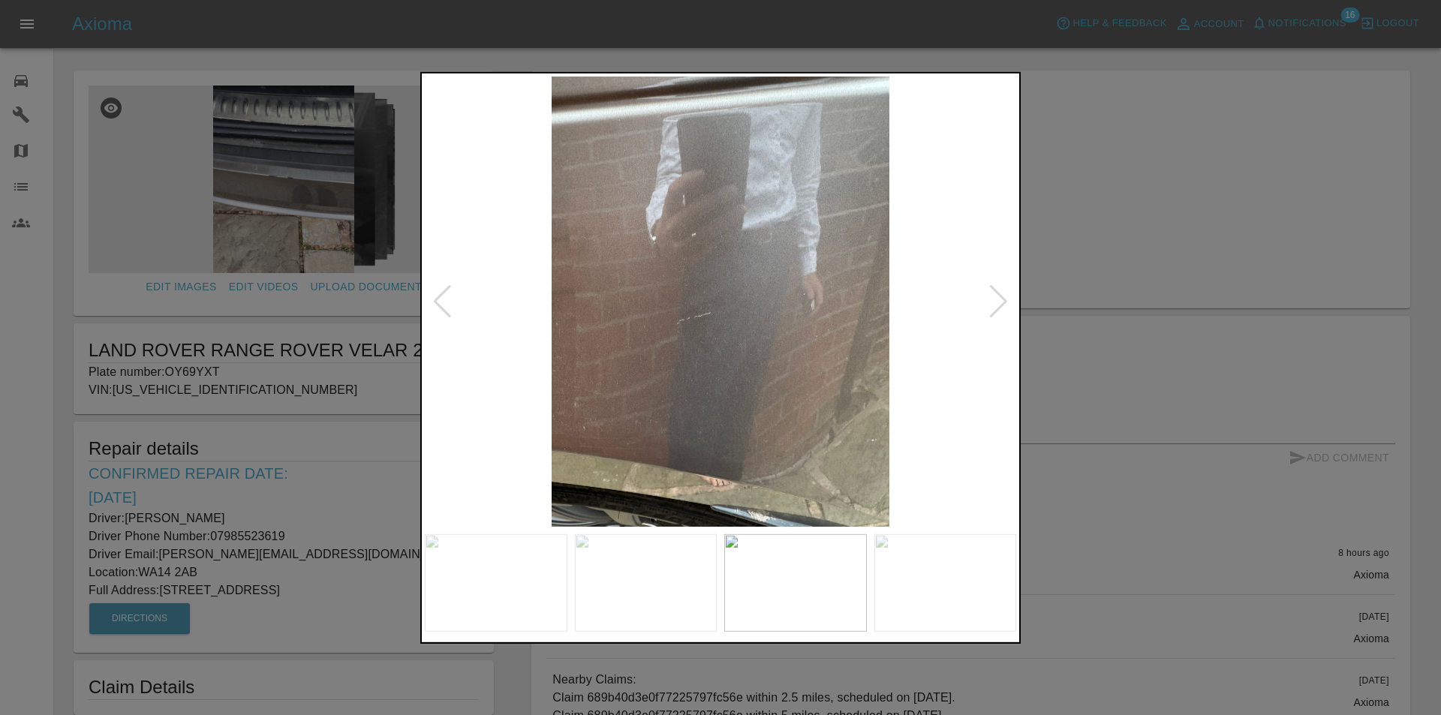
click at [996, 298] on div at bounding box center [998, 300] width 20 height 33
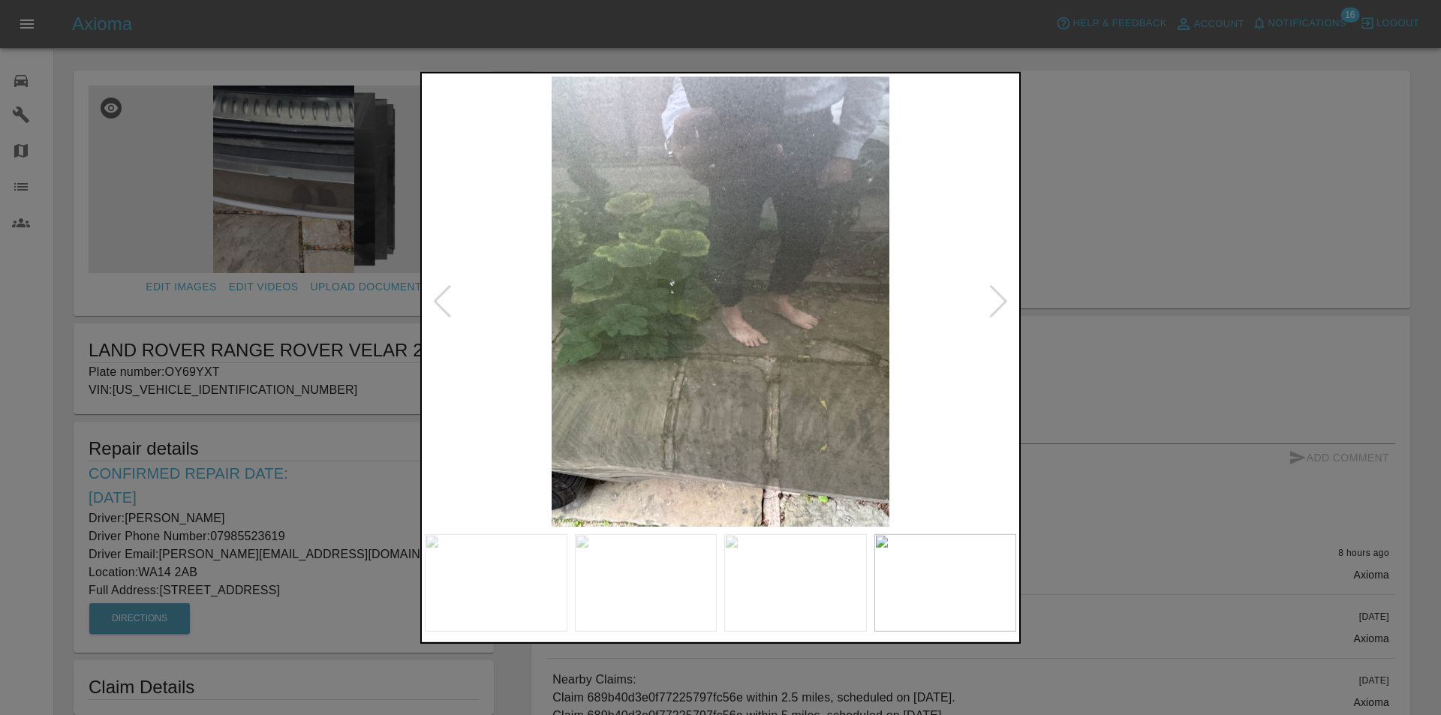
click at [996, 298] on div at bounding box center [998, 300] width 20 height 33
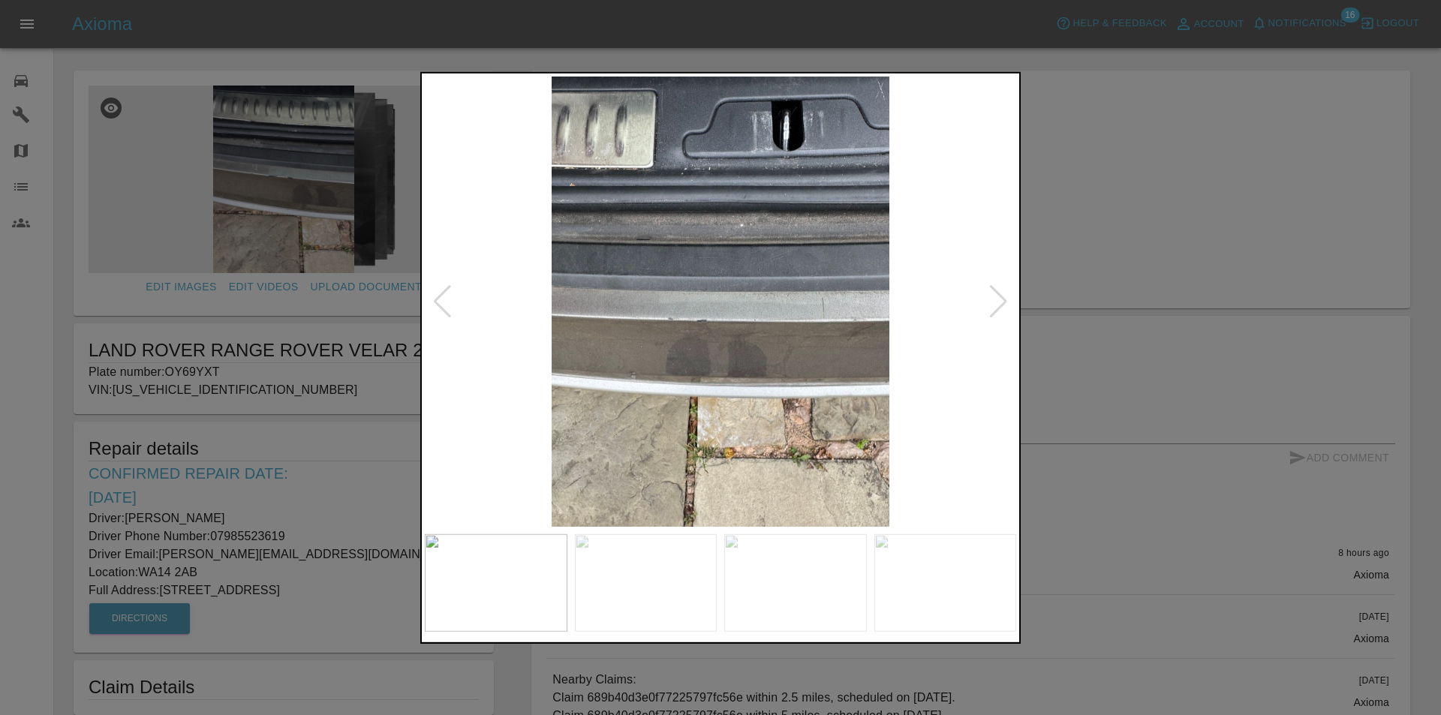
click at [996, 298] on div at bounding box center [998, 300] width 20 height 33
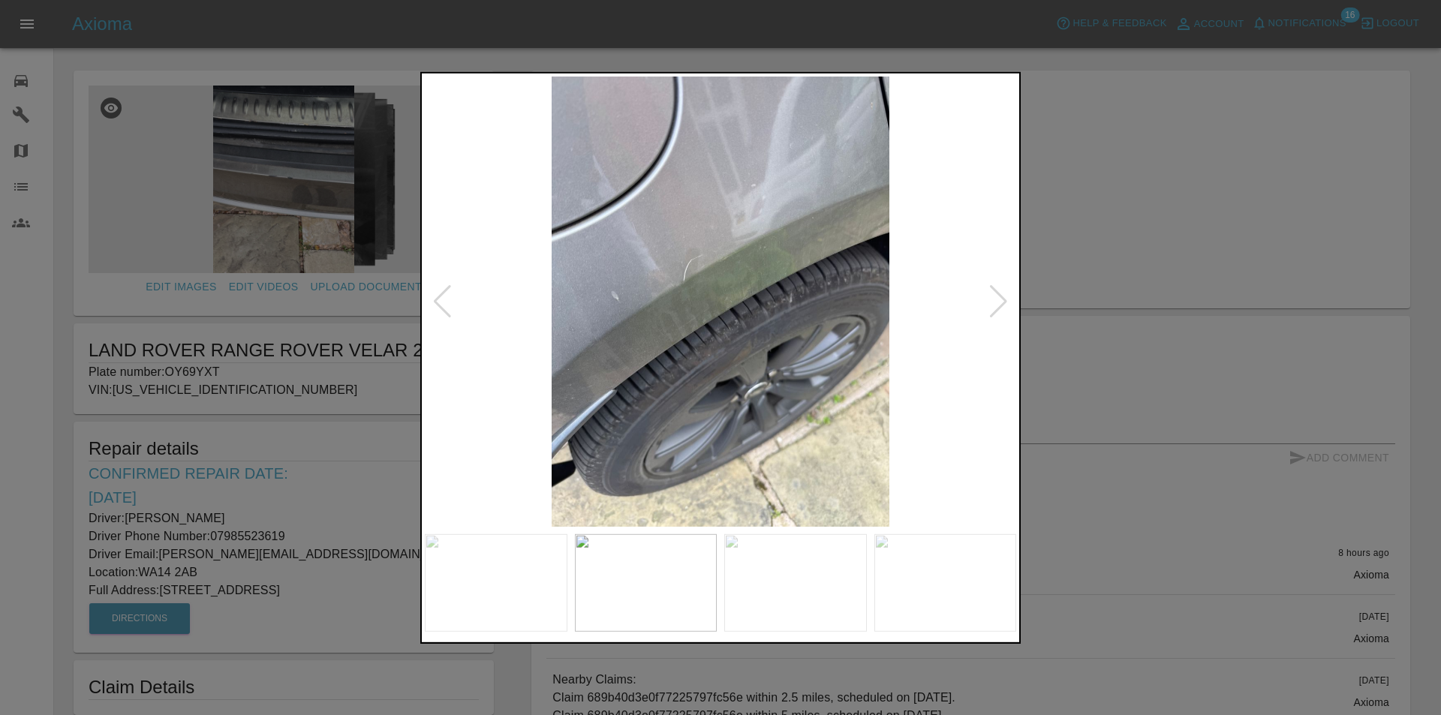
click at [996, 298] on div at bounding box center [998, 300] width 20 height 33
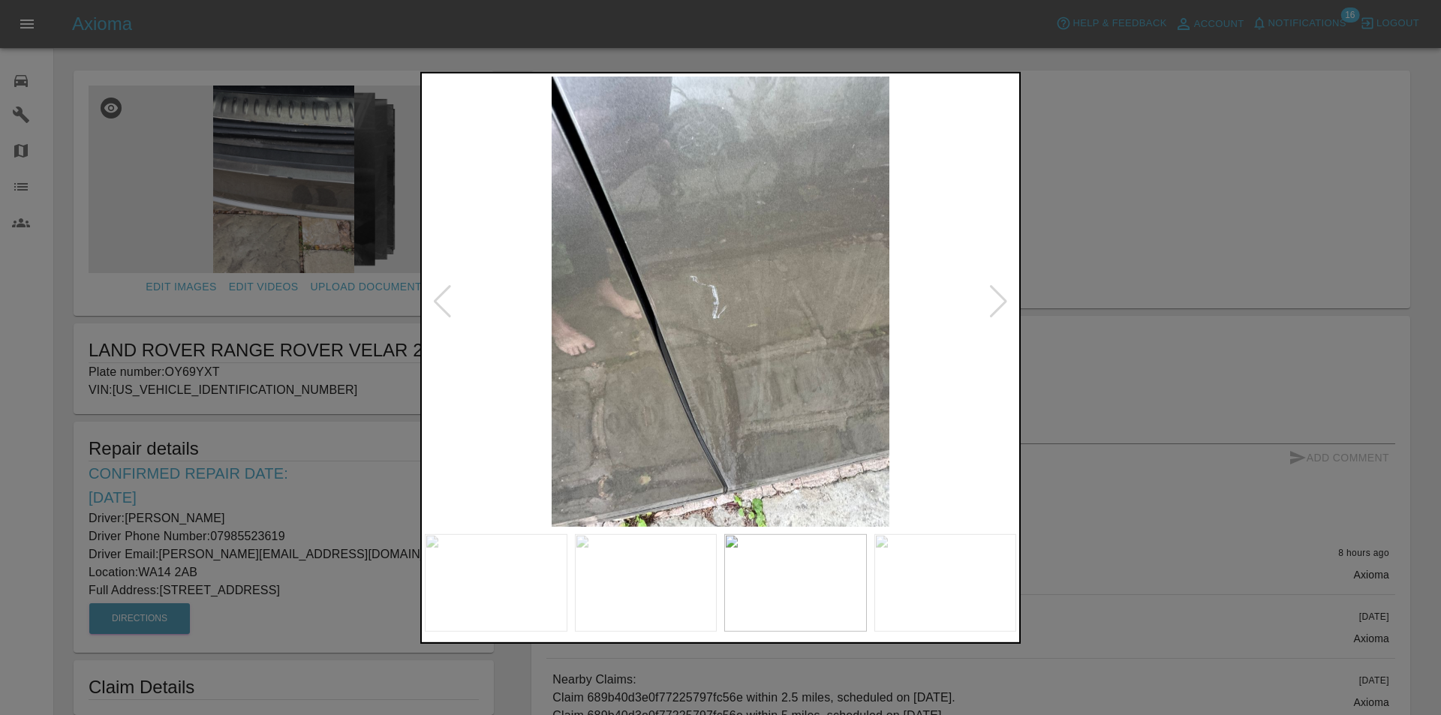
click at [996, 298] on div at bounding box center [998, 300] width 20 height 33
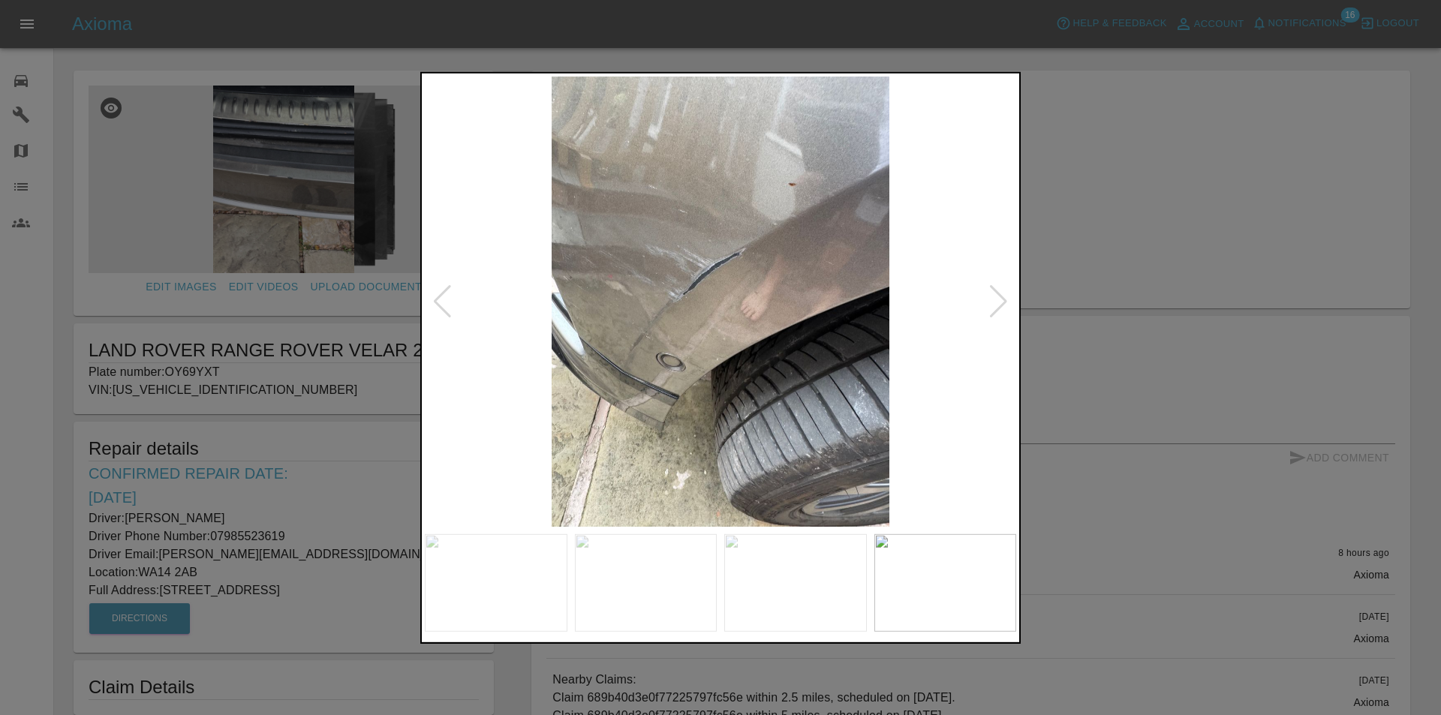
click at [996, 298] on div at bounding box center [998, 300] width 20 height 33
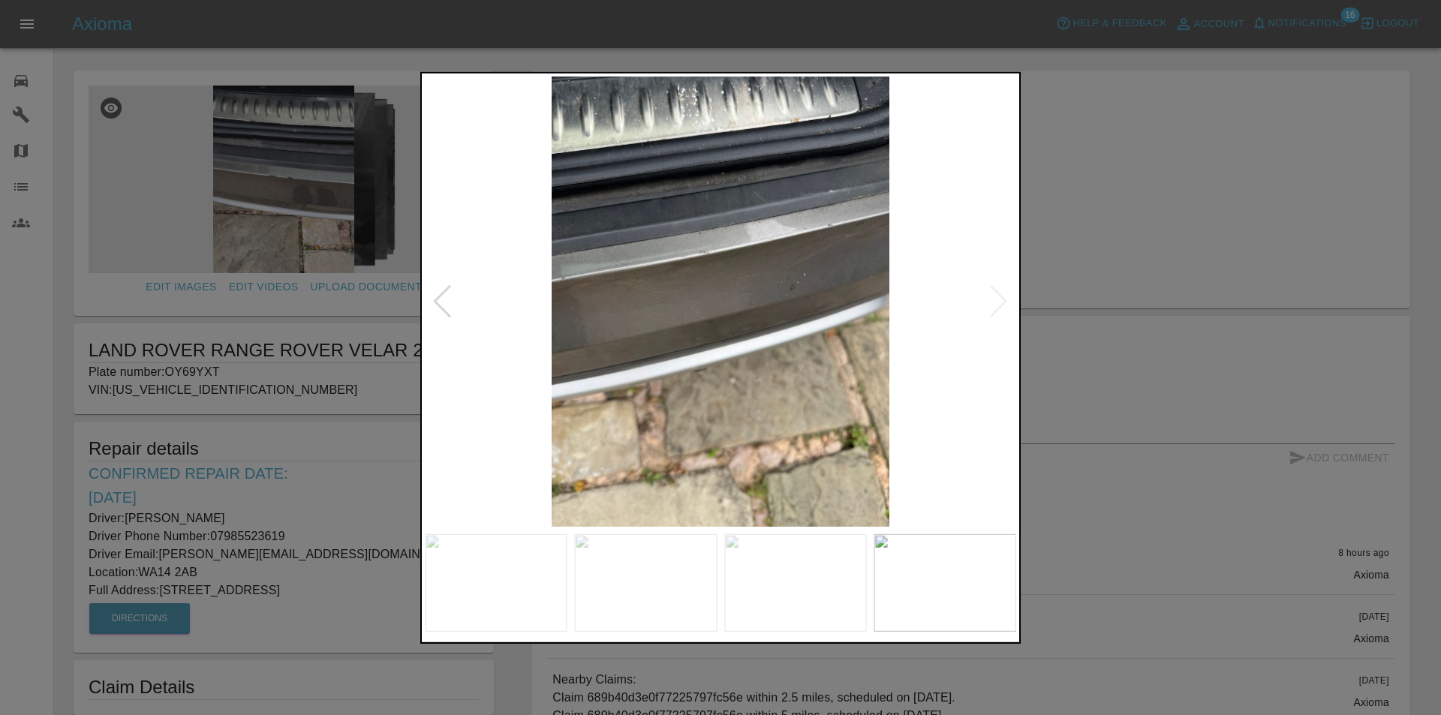
click at [1151, 221] on div at bounding box center [720, 357] width 1441 height 715
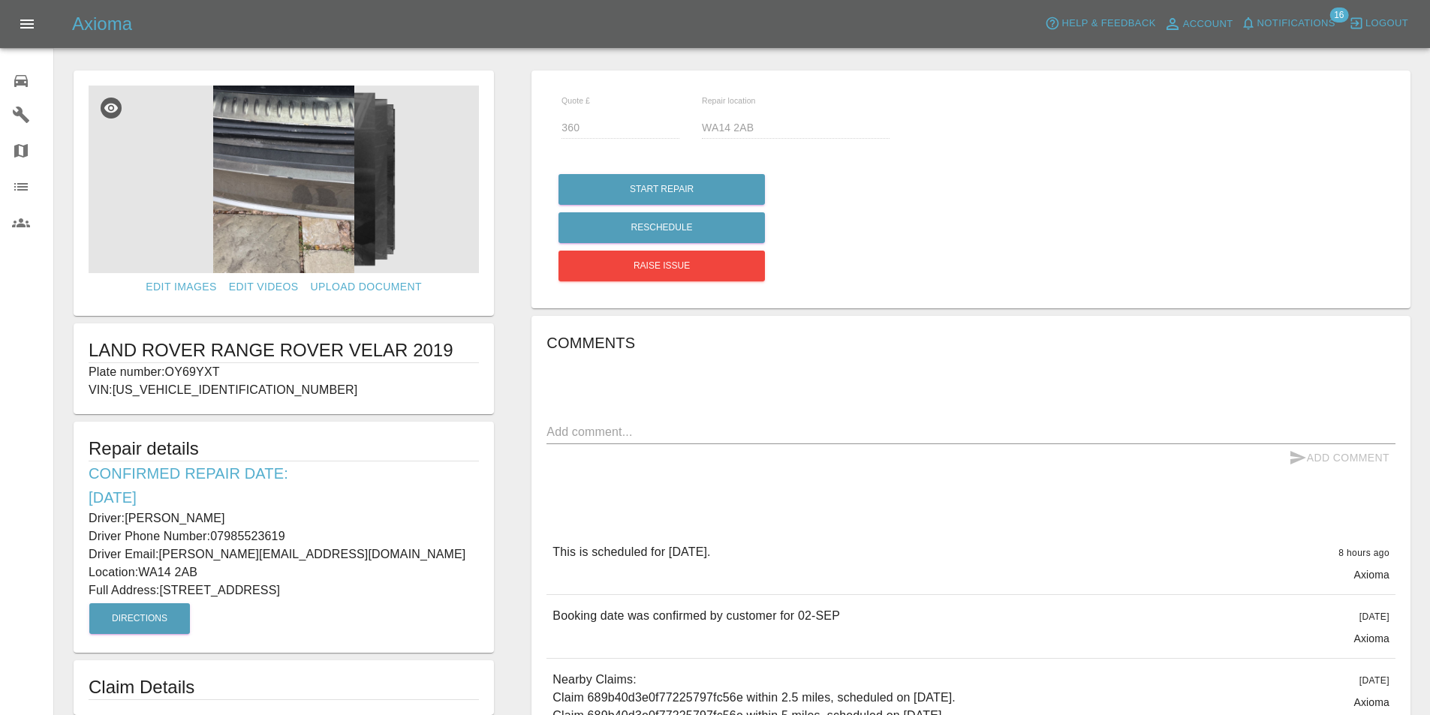
click at [17, 72] on icon at bounding box center [21, 81] width 18 height 18
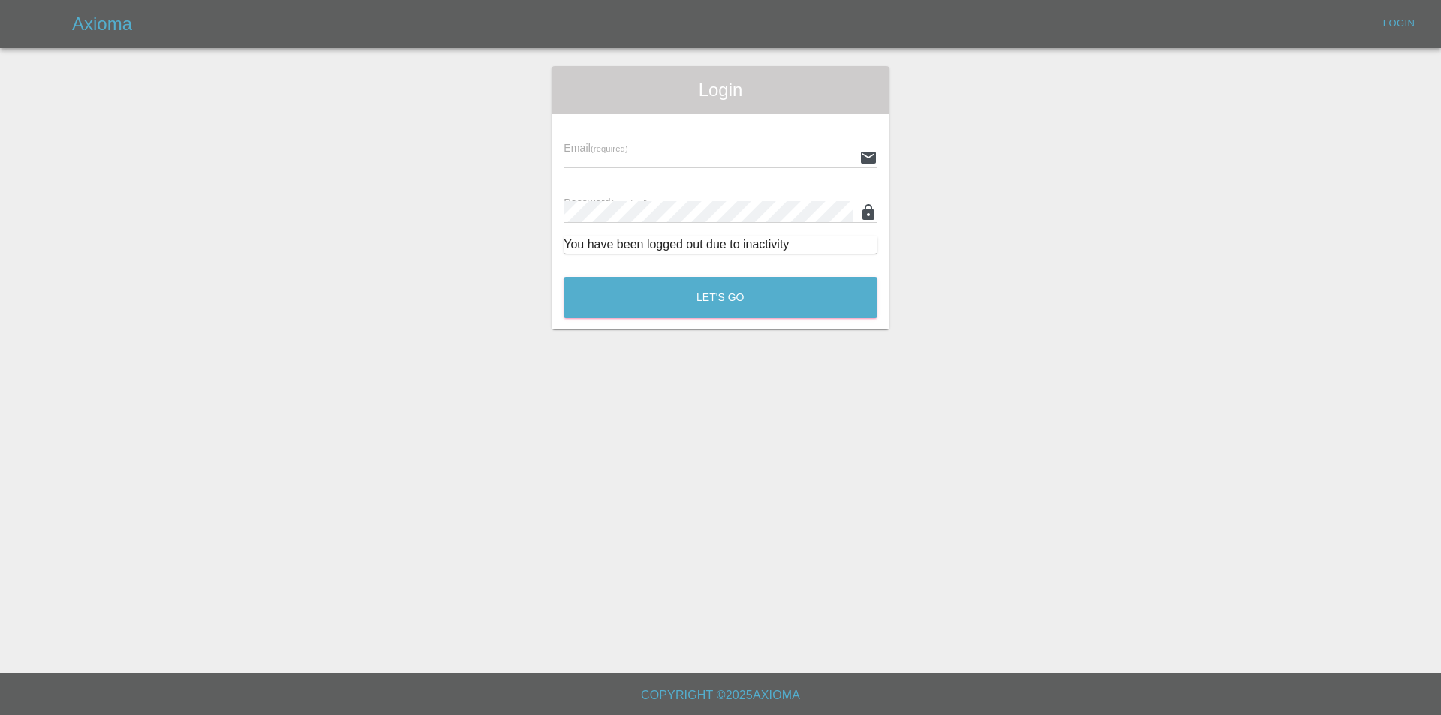
type input "[EMAIL_ADDRESS][DOMAIN_NAME]"
click at [757, 292] on button "Let's Go" at bounding box center [721, 297] width 314 height 41
